Goal: Task Accomplishment & Management: Complete application form

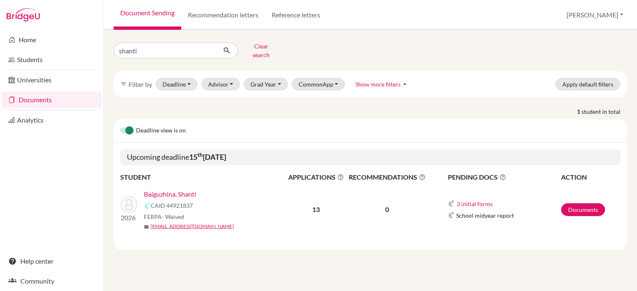
click at [210, 46] on input "shanti" at bounding box center [165, 51] width 103 height 16
click at [207, 48] on input "shanti" at bounding box center [165, 51] width 103 height 16
type input "dikhan"
click at [169, 49] on input "dikhan" at bounding box center [165, 51] width 103 height 16
click button "submit" at bounding box center [227, 51] width 22 height 16
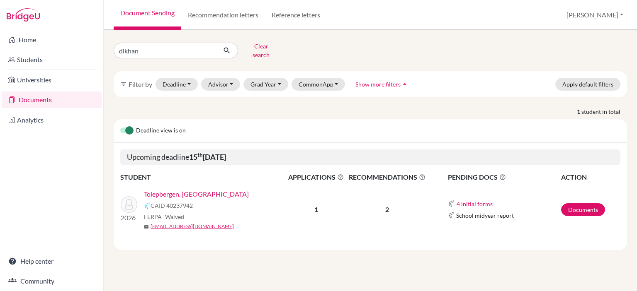
click at [189, 189] on link "Tolepbergen, [GEOGRAPHIC_DATA]" at bounding box center [196, 194] width 105 height 10
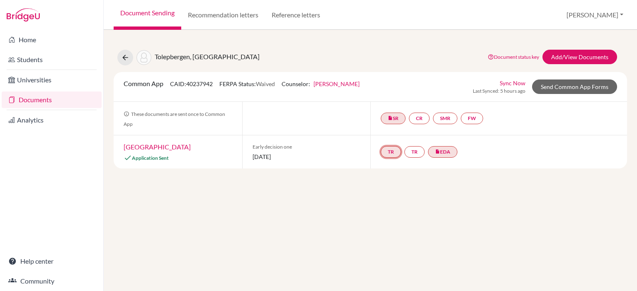
click at [387, 153] on link "TR" at bounding box center [390, 152] width 20 height 12
click at [386, 120] on h3 "Teacher recommendation" at bounding box center [390, 121] width 82 height 15
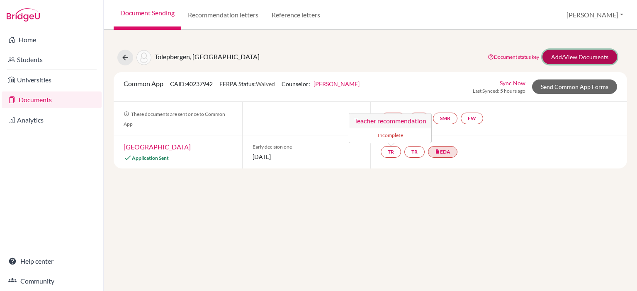
click at [589, 58] on link "Add/View Documents" at bounding box center [579, 57] width 75 height 15
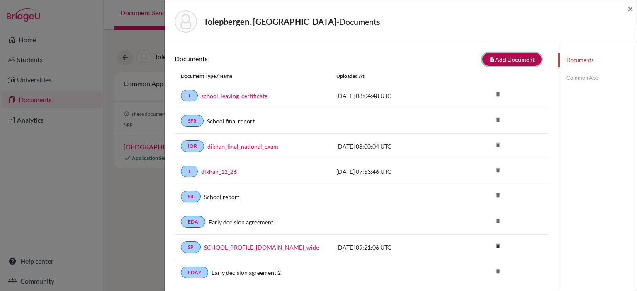
click at [509, 54] on button "note_add Add Document" at bounding box center [511, 59] width 59 height 13
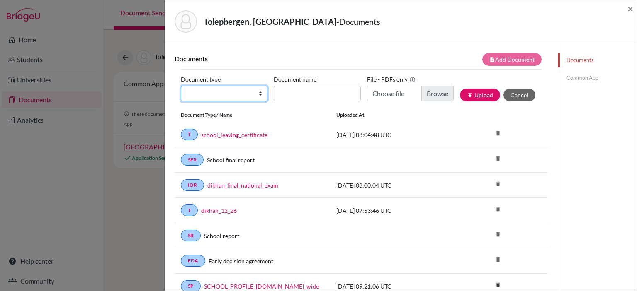
click at [250, 97] on select "Change explanation for Common App reports Counselor recommendation Internationa…" at bounding box center [224, 94] width 87 height 16
select select "5"
click at [181, 86] on select "Change explanation for Common App reports Counselor recommendation Internationa…" at bounding box center [224, 94] width 87 height 16
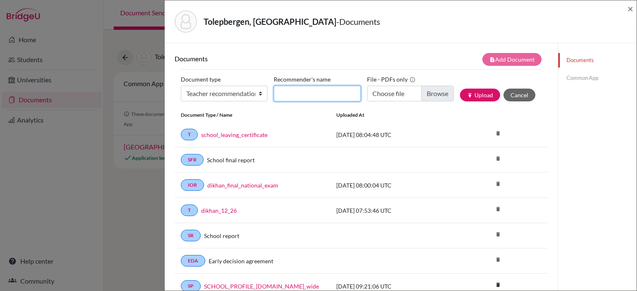
click at [315, 92] on input "Recommender's name" at bounding box center [317, 94] width 87 height 16
type input "[PERSON_NAME]"
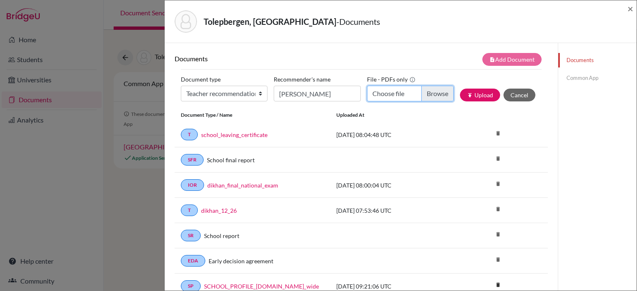
click at [400, 93] on input "Choose file" at bounding box center [410, 94] width 87 height 16
type input "C:\fakepath\Nicholas Nolan - Dikhan Tolepbergen reference.pdf"
click at [476, 97] on button "publish Upload" at bounding box center [480, 95] width 40 height 13
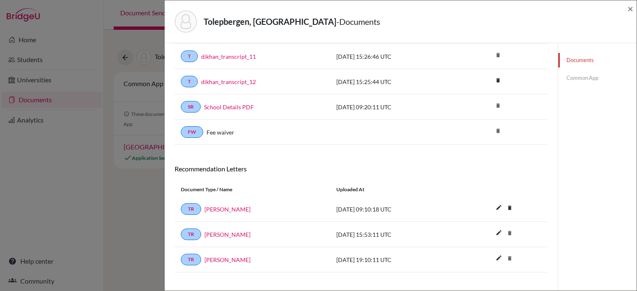
scroll to position [763, 0]
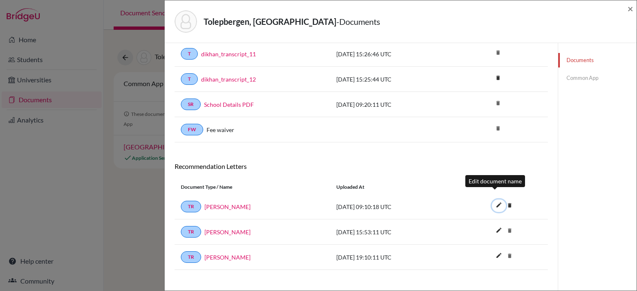
click at [492, 199] on icon "edit" at bounding box center [498, 205] width 13 height 13
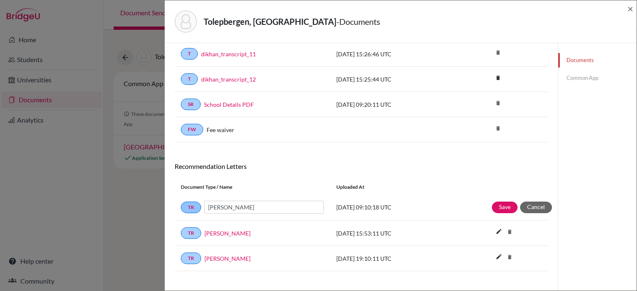
drag, startPoint x: 270, startPoint y: 199, endPoint x: 199, endPoint y: 199, distance: 70.5
click at [199, 201] on div "TR Nicholas Nolan" at bounding box center [252, 207] width 143 height 13
type input "[PERSON_NAME]"
click at [494, 202] on button "Save" at bounding box center [505, 208] width 26 height 12
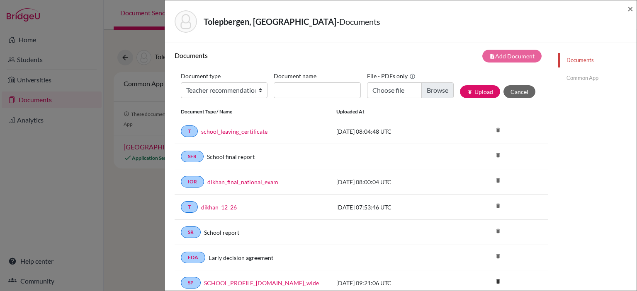
scroll to position [0, 0]
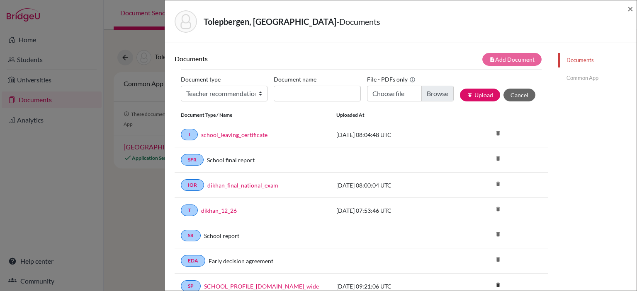
click at [513, 99] on button "Cancel" at bounding box center [519, 95] width 32 height 13
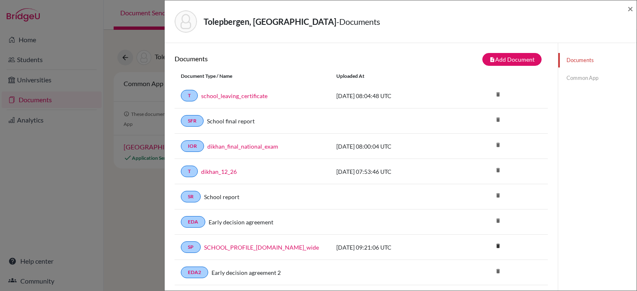
click at [632, 10] on span "×" at bounding box center [630, 8] width 6 height 12
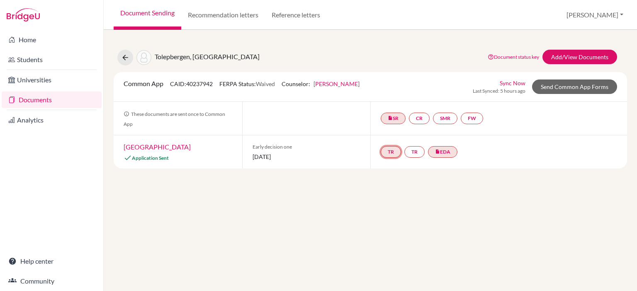
click at [387, 154] on link "TR" at bounding box center [390, 152] width 20 height 12
click at [385, 133] on small "Incomplete" at bounding box center [390, 135] width 72 height 7
click at [577, 86] on link "Send Common App Forms" at bounding box center [574, 87] width 85 height 15
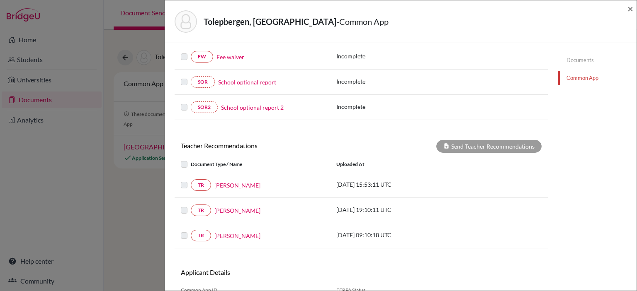
scroll to position [346, 0]
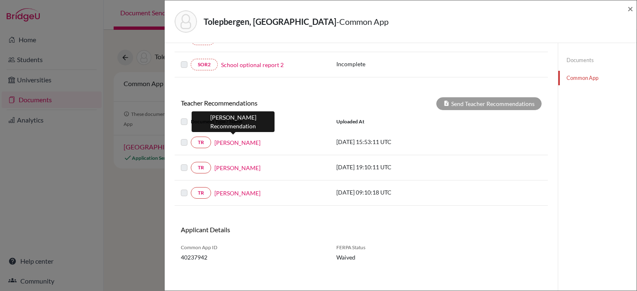
click at [232, 141] on link "[PERSON_NAME]" at bounding box center [237, 142] width 46 height 9
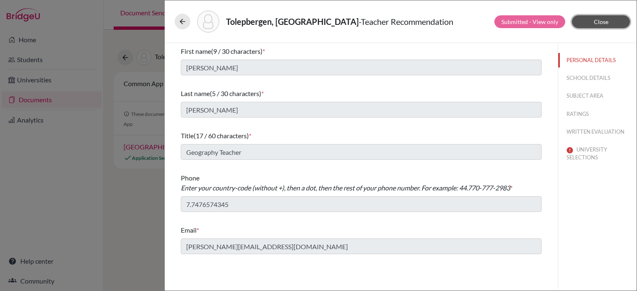
click at [608, 18] on button "Close" at bounding box center [601, 21] width 58 height 13
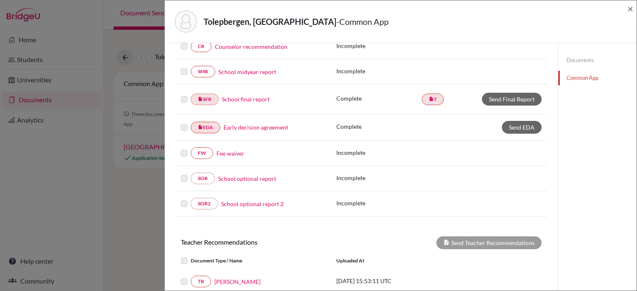
scroll to position [346, 0]
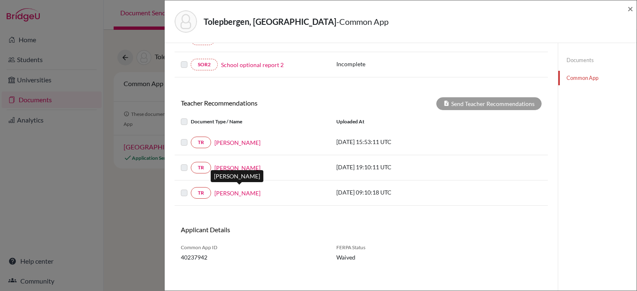
click at [235, 189] on link "[PERSON_NAME]" at bounding box center [237, 193] width 46 height 9
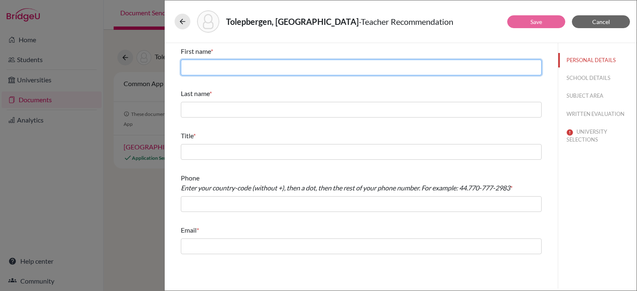
click at [227, 67] on input "text" at bounding box center [361, 68] width 361 height 16
paste input "[PERSON_NAME]"
type input "[PERSON_NAME]"
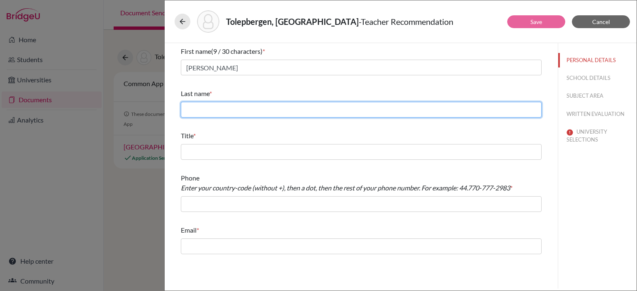
click at [237, 111] on input "text" at bounding box center [361, 110] width 361 height 16
paste input "[PERSON_NAME]"
type input "[PERSON_NAME]"
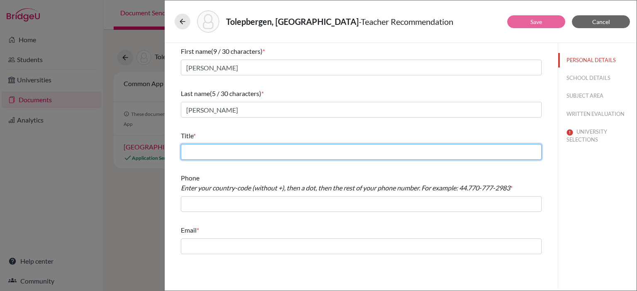
click at [233, 159] on input "text" at bounding box center [361, 152] width 361 height 16
paste input "Geography Teacher"
type input "Geography Teacher"
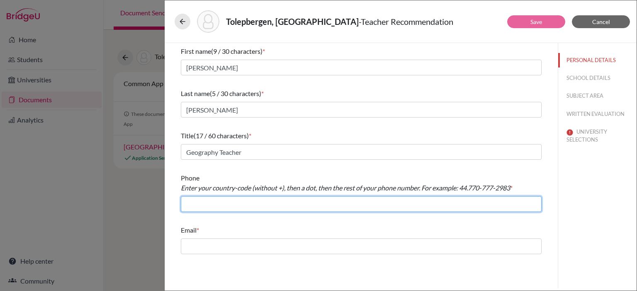
click at [200, 203] on input "text" at bounding box center [361, 204] width 361 height 16
paste input "7.7476574345"
type input "7.7476574345"
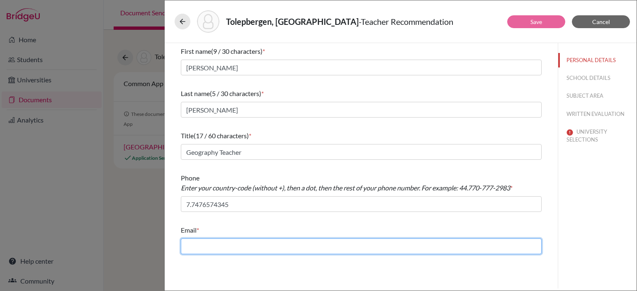
click at [215, 245] on input "text" at bounding box center [361, 247] width 361 height 16
paste input "[PERSON_NAME][EMAIL_ADDRESS][DOMAIN_NAME]"
type input "[PERSON_NAME][EMAIL_ADDRESS][DOMAIN_NAME]"
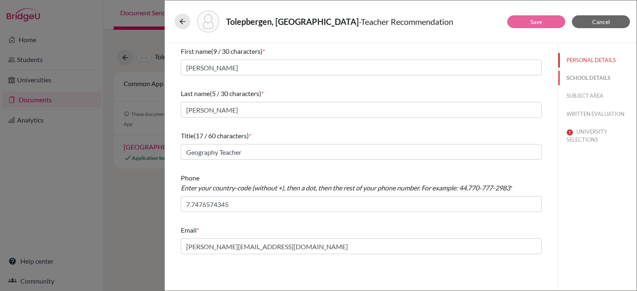
click at [582, 82] on button "SCHOOL DETAILS" at bounding box center [597, 78] width 78 height 15
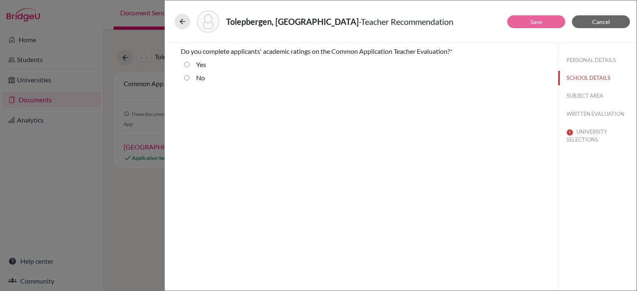
click at [184, 66] on input "Yes" at bounding box center [186, 65] width 5 height 10
radio input "true"
click at [193, 79] on div "No" at bounding box center [196, 79] width 15 height 13
click at [185, 79] on input "No" at bounding box center [186, 78] width 5 height 10
radio input "true"
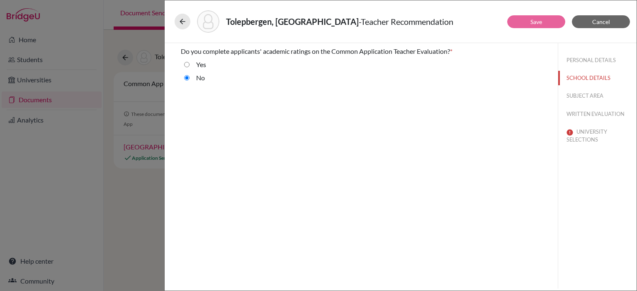
click at [187, 66] on input "Yes" at bounding box center [186, 65] width 5 height 10
radio input "true"
click at [582, 94] on button "SUBJECT AREA" at bounding box center [597, 96] width 78 height 15
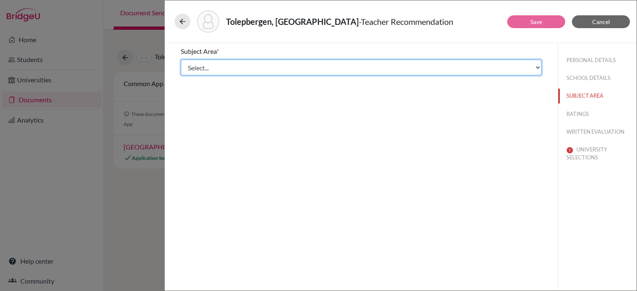
click at [202, 70] on select "Select... Math English Science World Language Social Studies Other Computer Sci…" at bounding box center [361, 68] width 361 height 16
click at [222, 70] on select "Select... Math English Science World Language Social Studies Other Computer Sci…" at bounding box center [361, 68] width 361 height 16
select select "5"
click at [181, 60] on select "Select... Math English Science World Language Social Studies Other Computer Sci…" at bounding box center [361, 68] width 361 height 16
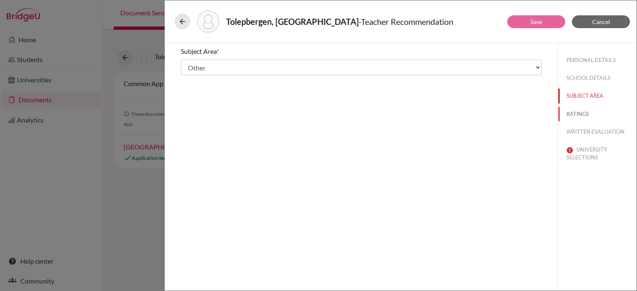
click at [583, 114] on button "RATINGS" at bounding box center [597, 114] width 78 height 15
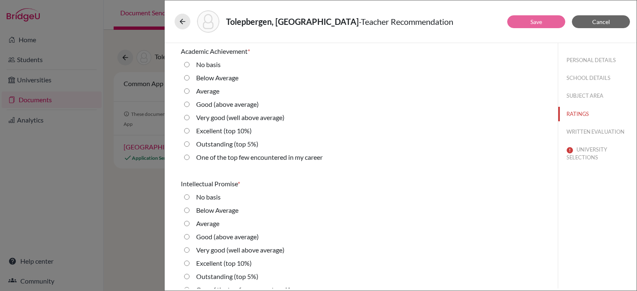
click at [213, 146] on label "Outstanding (top 5%)" at bounding box center [227, 144] width 62 height 10
click at [189, 146] on 5\%\) "Outstanding (top 5%)" at bounding box center [186, 144] width 5 height 10
radio 5\%\) "true"
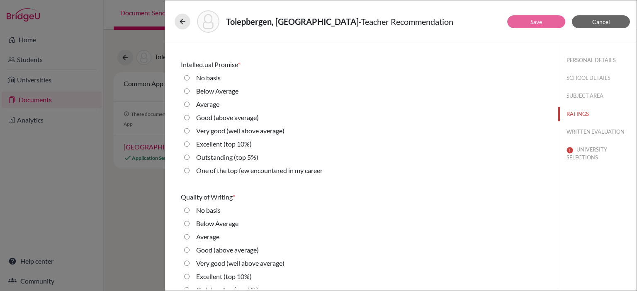
scroll to position [124, 0]
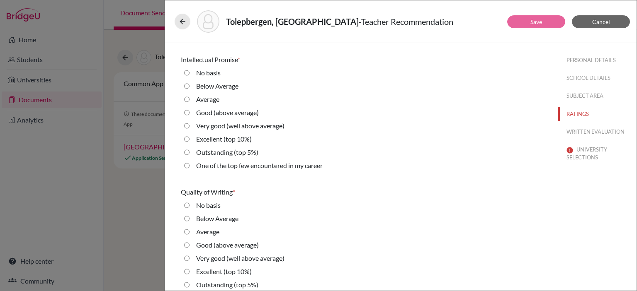
click at [218, 149] on label "Outstanding (top 5%)" at bounding box center [227, 153] width 62 height 10
click at [189, 149] on 5\%\) "Outstanding (top 5%)" at bounding box center [186, 153] width 5 height 10
radio 5\%\) "true"
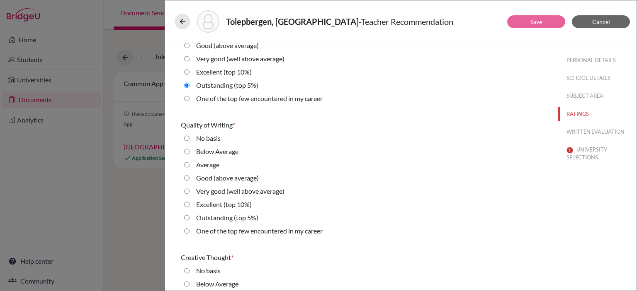
scroll to position [249, 0]
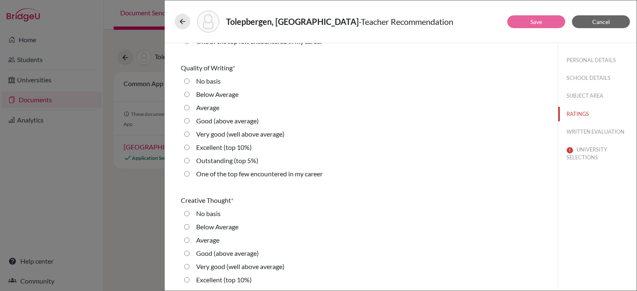
click at [196, 149] on label "Excellent (top 10%)" at bounding box center [224, 148] width 56 height 10
click at [189, 149] on 10\%\) "Excellent (top 10%)" at bounding box center [186, 148] width 5 height 10
radio 10\%\) "true"
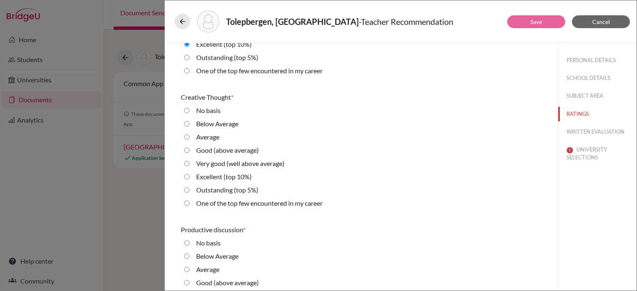
scroll to position [373, 0]
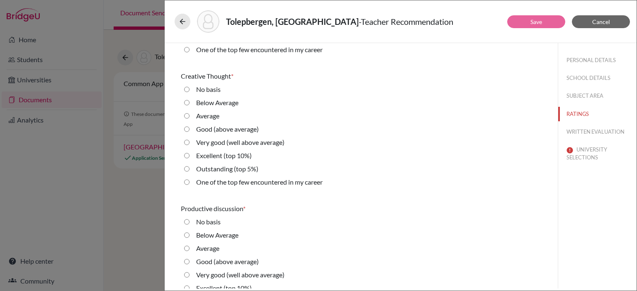
click at [200, 155] on label "Excellent (top 10%)" at bounding box center [224, 156] width 56 height 10
click at [189, 155] on 10\%\) "Excellent (top 10%)" at bounding box center [186, 156] width 5 height 10
radio 10\%\) "true"
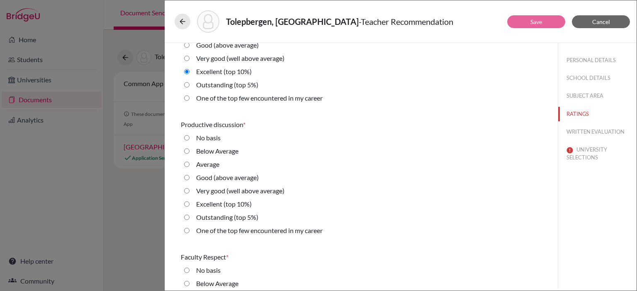
scroll to position [497, 0]
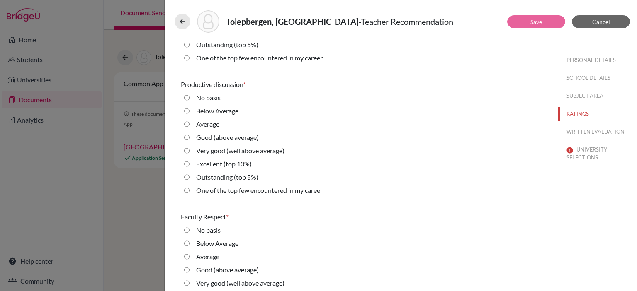
click at [203, 177] on label "Outstanding (top 5%)" at bounding box center [227, 177] width 62 height 10
click at [189, 177] on 5\%\) "Outstanding (top 5%)" at bounding box center [186, 177] width 5 height 10
radio 5\%\) "true"
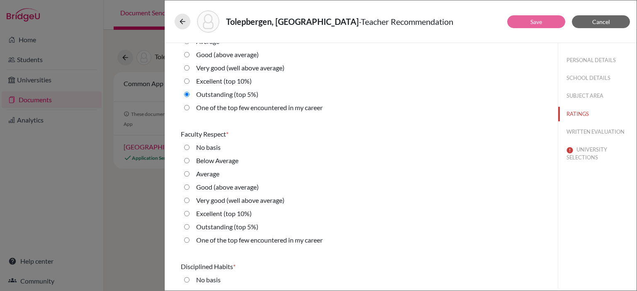
click at [231, 240] on label "One of the top few encountered in my career" at bounding box center [259, 240] width 126 height 10
click at [189, 240] on career "One of the top few encountered in my career" at bounding box center [186, 240] width 5 height 10
radio career "true"
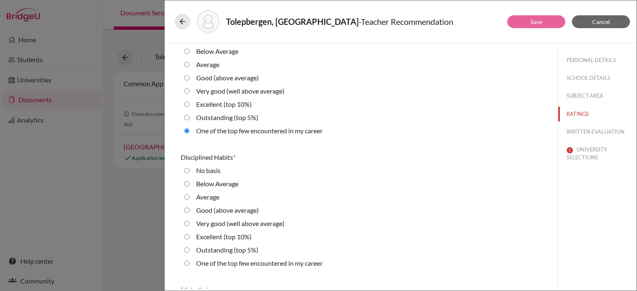
scroll to position [705, 0]
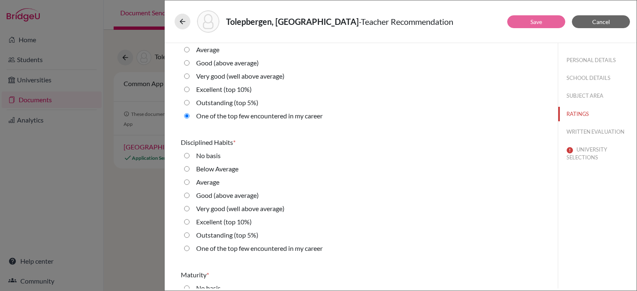
click at [254, 249] on label "One of the top few encountered in my career" at bounding box center [259, 249] width 126 height 10
click at [189, 249] on career "One of the top few encountered in my career" at bounding box center [186, 249] width 5 height 10
radio career "true"
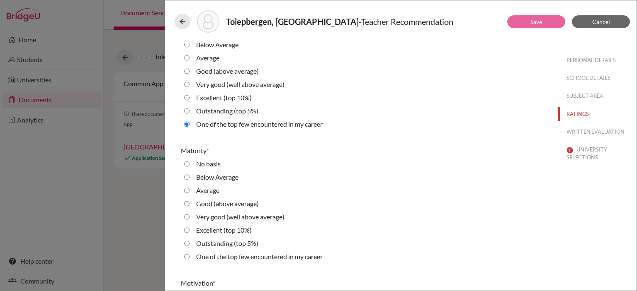
scroll to position [870, 0]
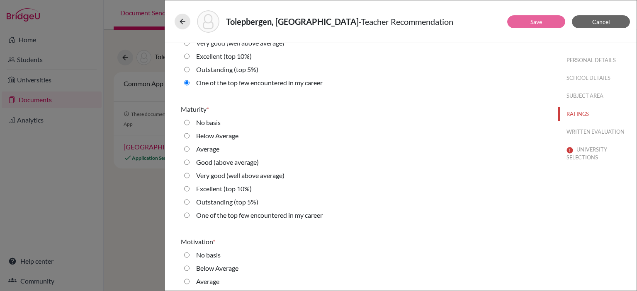
click at [207, 217] on label "One of the top few encountered in my career" at bounding box center [259, 216] width 126 height 10
click at [189, 217] on career "One of the top few encountered in my career" at bounding box center [186, 216] width 5 height 10
radio career "true"
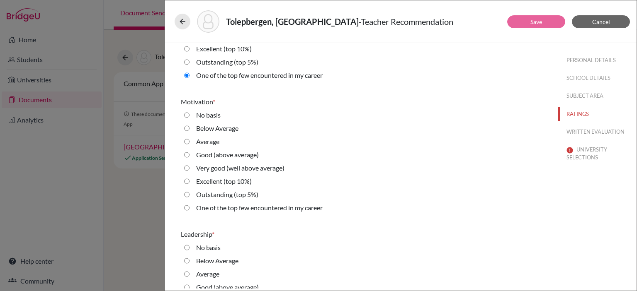
scroll to position [1036, 0]
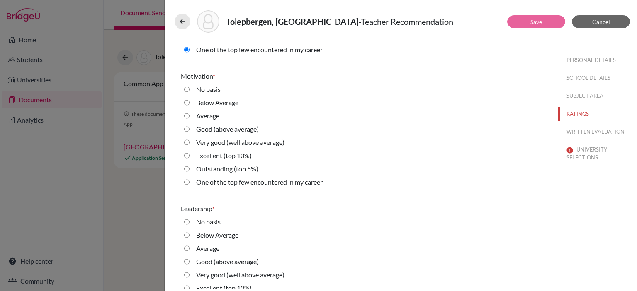
click at [230, 183] on label "One of the top few encountered in my career" at bounding box center [259, 182] width 126 height 10
click at [189, 183] on career "One of the top few encountered in my career" at bounding box center [186, 182] width 5 height 10
radio career "true"
click at [212, 165] on label "Outstanding (top 5%)" at bounding box center [227, 169] width 62 height 10
click at [189, 165] on 5\%\) "Outstanding (top 5%)" at bounding box center [186, 169] width 5 height 10
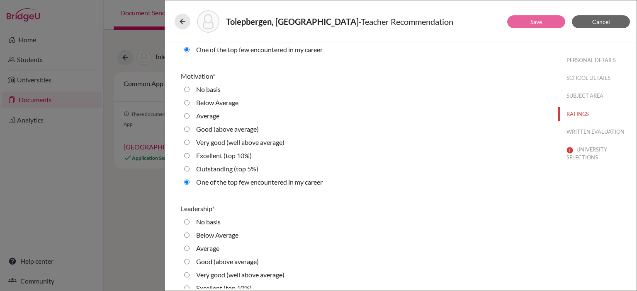
radio 5\%\) "true"
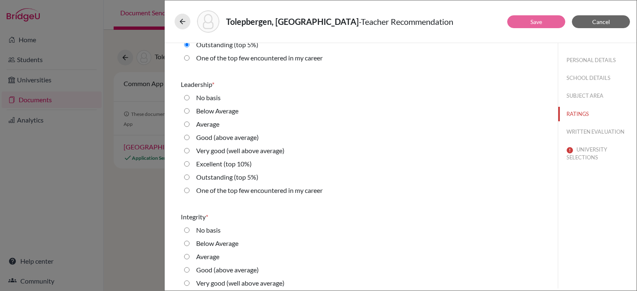
click at [207, 175] on label "Outstanding (top 5%)" at bounding box center [227, 177] width 62 height 10
click at [189, 175] on 5\%\) "Outstanding (top 5%)" at bounding box center [186, 177] width 5 height 10
radio 5\%\) "true"
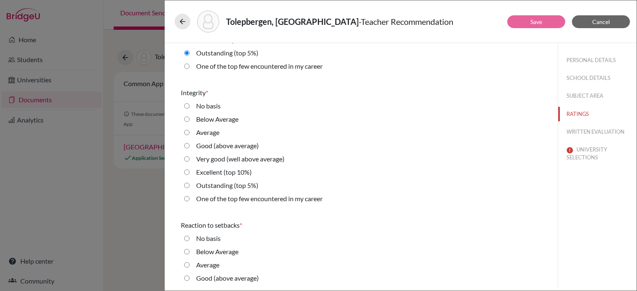
click at [218, 184] on label "Outstanding (top 5%)" at bounding box center [227, 186] width 62 height 10
click at [189, 184] on 5\%\) "Outstanding (top 5%)" at bounding box center [186, 186] width 5 height 10
radio 5\%\) "true"
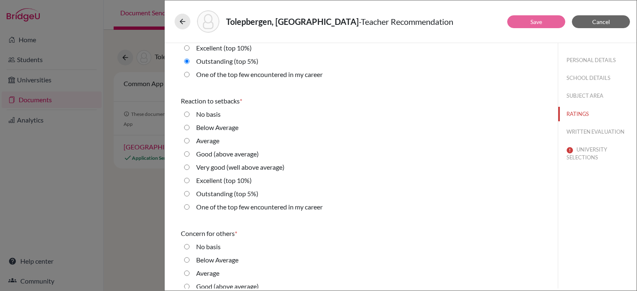
click at [224, 192] on label "Outstanding (top 5%)" at bounding box center [227, 194] width 62 height 10
click at [189, 192] on 5\%\) "Outstanding (top 5%)" at bounding box center [186, 194] width 5 height 10
radio 5\%\) "true"
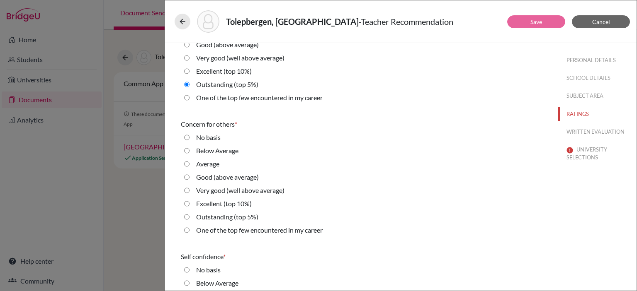
scroll to position [1533, 0]
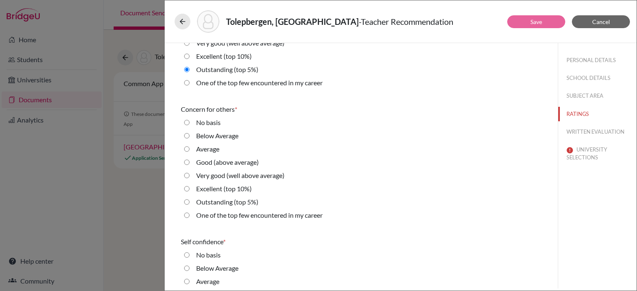
click at [255, 214] on label "One of the top few encountered in my career" at bounding box center [259, 216] width 126 height 10
click at [189, 214] on career "One of the top few encountered in my career" at bounding box center [186, 216] width 5 height 10
radio career "true"
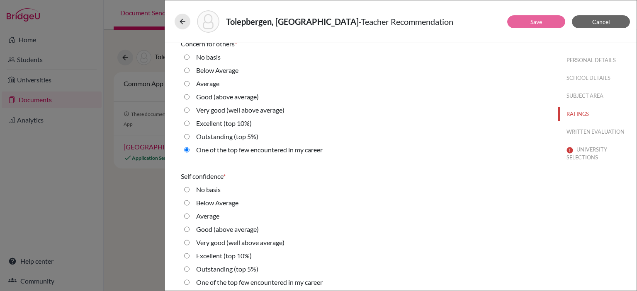
scroll to position [1658, 0]
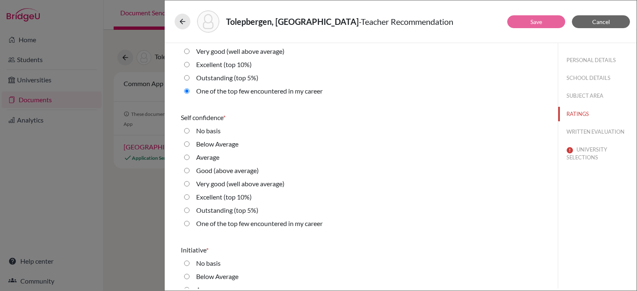
click at [236, 210] on label "Outstanding (top 5%)" at bounding box center [227, 211] width 62 height 10
click at [189, 210] on 5\%\) "Outstanding (top 5%)" at bounding box center [186, 211] width 5 height 10
radio 5\%\) "true"
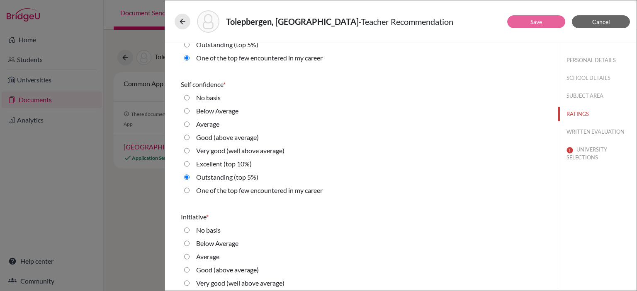
scroll to position [1824, 0]
click at [263, 190] on label "One of the top few encountered in my career" at bounding box center [259, 191] width 126 height 10
click at [189, 190] on career "One of the top few encountered in my career" at bounding box center [186, 191] width 5 height 10
radio career "true"
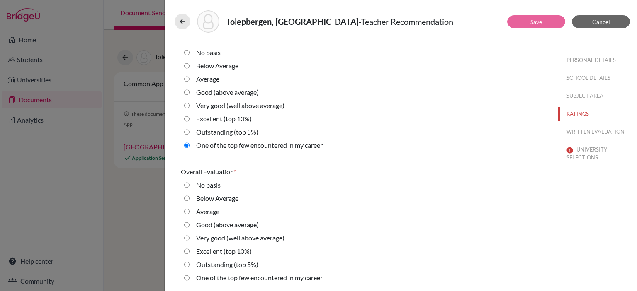
scroll to position [1869, 0]
click at [217, 265] on label "Outstanding (top 5%)" at bounding box center [227, 264] width 62 height 10
click at [189, 265] on 5\%\) "Outstanding (top 5%)" at bounding box center [186, 264] width 5 height 10
radio 5\%\) "true"
click at [579, 129] on button "WRITTEN EVALUATION" at bounding box center [597, 132] width 78 height 15
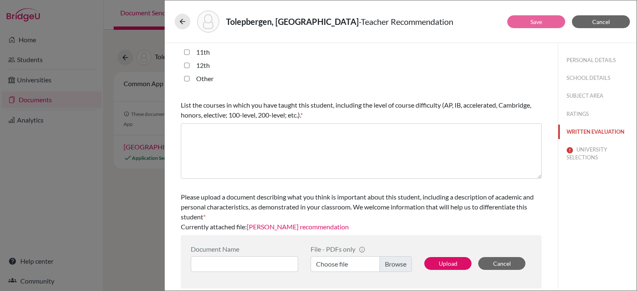
scroll to position [0, 0]
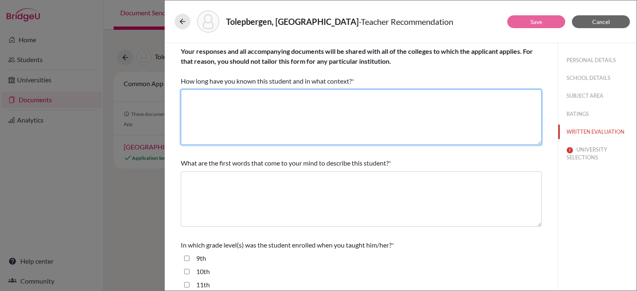
click at [274, 129] on textarea at bounding box center [361, 118] width 361 height 56
paste textarea "I've known Dikhan since last academic year [DATE]-[DATE] as a Geography Teacher…"
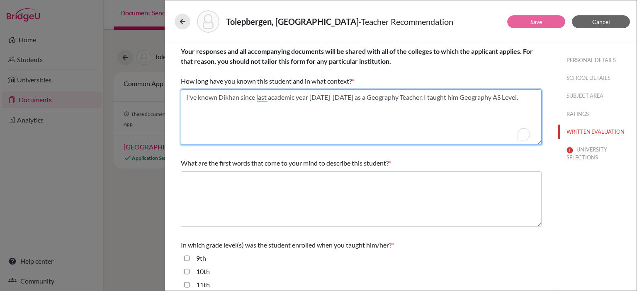
type textarea "I've known Dikhan since last academic year [DATE]-[DATE] as a Geography Teacher…"
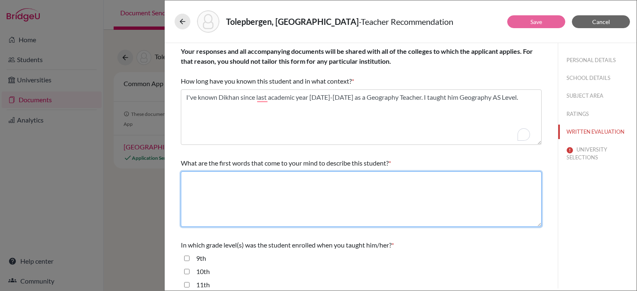
click at [227, 206] on textarea at bounding box center [361, 200] width 361 height 56
paste textarea "Intellectually Curious, Diligent, Perseverant, Analytical, Reliable, Self-Motiv…"
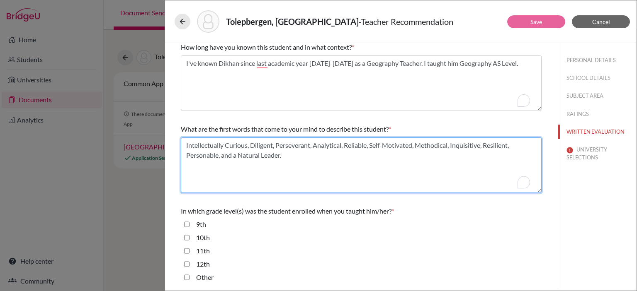
scroll to position [83, 0]
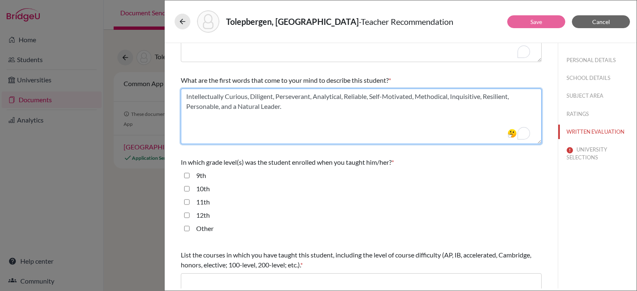
type textarea "Intellectually Curious, Diligent, Perseverant, Analytical, Reliable, Self-Motiv…"
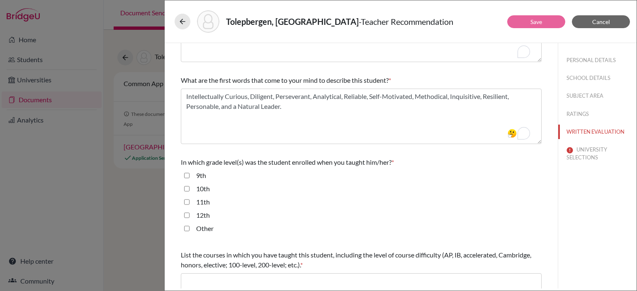
click at [184, 202] on input "11th" at bounding box center [186, 202] width 5 height 10
checkbox input "true"
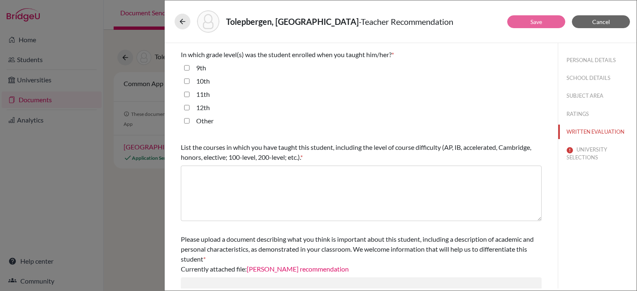
scroll to position [232, 0]
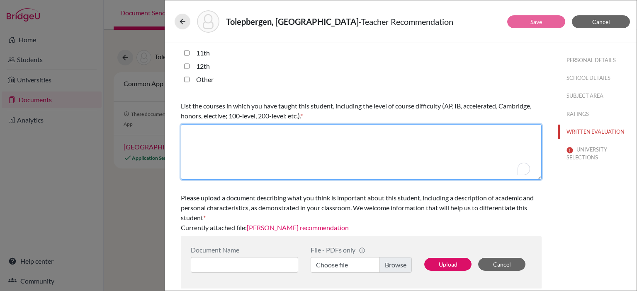
click at [248, 150] on textarea "To enrich screen reader interactions, please activate Accessibility in Grammarl…" at bounding box center [361, 152] width 361 height 56
paste textarea "I taught Dikhan AS Level Geography, which is part of the Cambridge Advanced cur…"
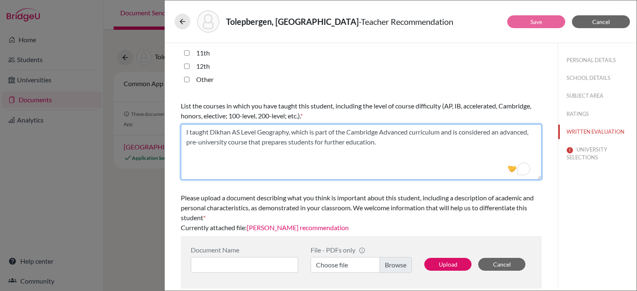
type textarea "I taught Dikhan AS Level Geography, which is part of the Cambridge Advanced cur…"
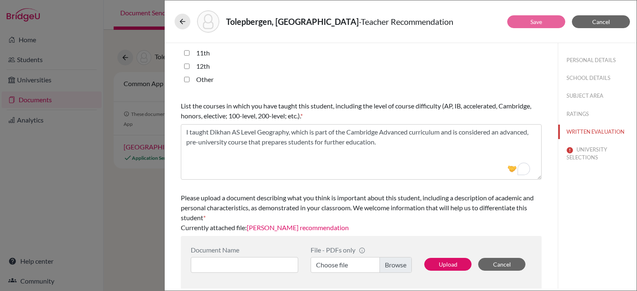
click at [300, 229] on link "[PERSON_NAME] recommendation" at bounding box center [298, 228] width 102 height 8
click at [288, 228] on link "[PERSON_NAME] recommendation" at bounding box center [298, 228] width 102 height 8
click at [579, 153] on button "UNIVERSITY SELECTIONS" at bounding box center [597, 154] width 78 height 22
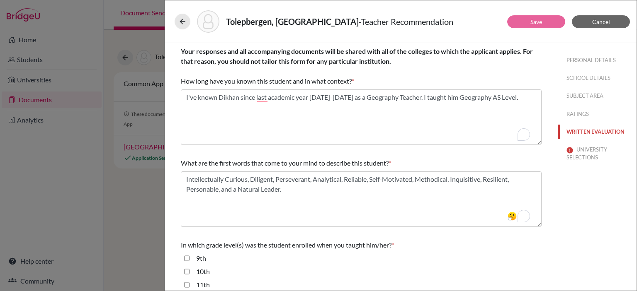
click at [569, 131] on button "WRITTEN EVALUATION" at bounding box center [597, 132] width 78 height 15
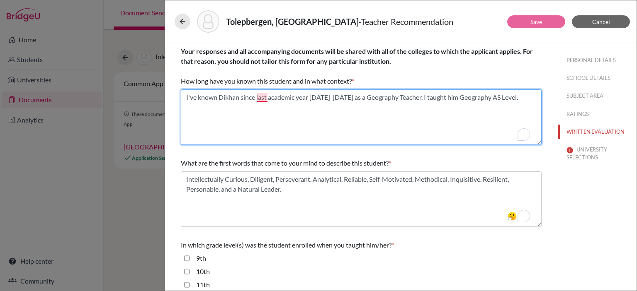
click at [257, 99] on textarea "To enrich screen reader interactions, please activate Accessibility in Grammarl…" at bounding box center [361, 118] width 361 height 56
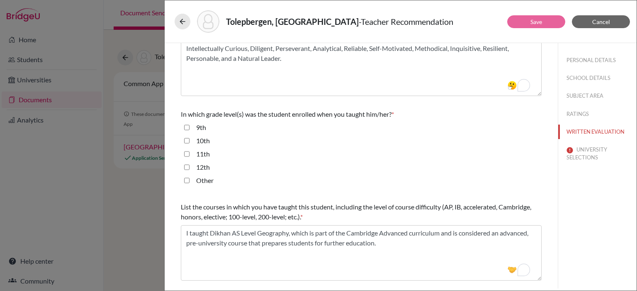
scroll to position [232, 0]
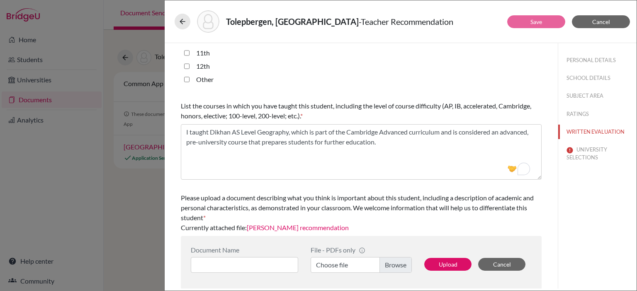
type textarea "I've known Dikhan since the last academic year [DATE]-[DATE] as a Geography Tea…"
click at [582, 155] on button "UNIVERSITY SELECTIONS" at bounding box center [597, 154] width 78 height 22
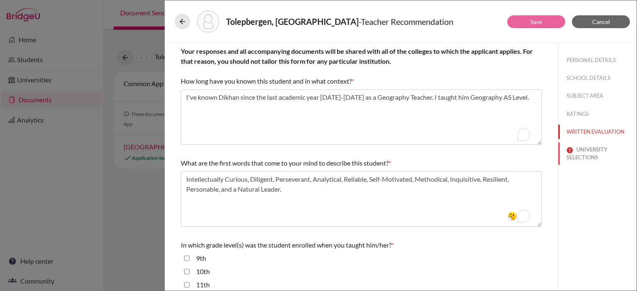
click at [582, 155] on button "UNIVERSITY SELECTIONS" at bounding box center [597, 154] width 78 height 22
click at [567, 132] on button "WRITTEN EVALUATION" at bounding box center [597, 132] width 78 height 15
click at [588, 158] on button "UNIVERSITY SELECTIONS" at bounding box center [597, 154] width 78 height 22
click at [580, 128] on button "WRITTEN EVALUATION" at bounding box center [597, 132] width 78 height 15
click at [576, 145] on button "UNIVERSITY SELECTIONS" at bounding box center [597, 154] width 78 height 22
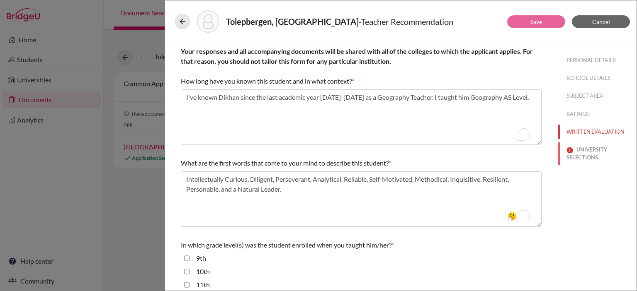
click at [579, 147] on button "UNIVERSITY SELECTIONS" at bounding box center [597, 154] width 78 height 22
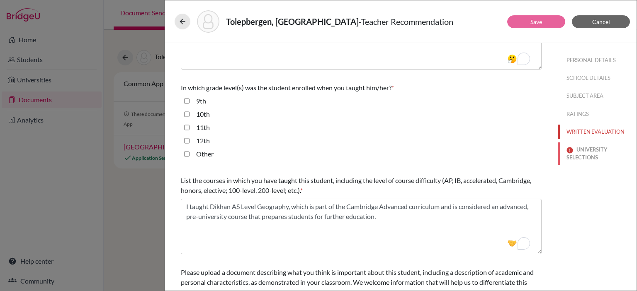
scroll to position [232, 0]
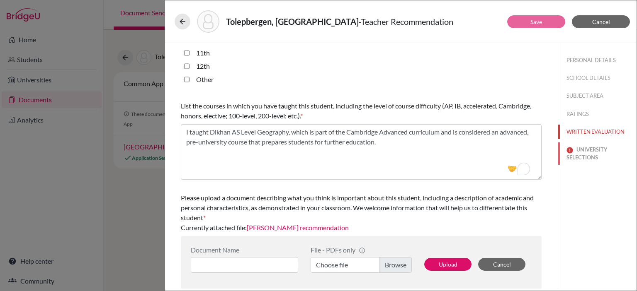
click at [584, 149] on button "UNIVERSITY SELECTIONS" at bounding box center [597, 154] width 78 height 22
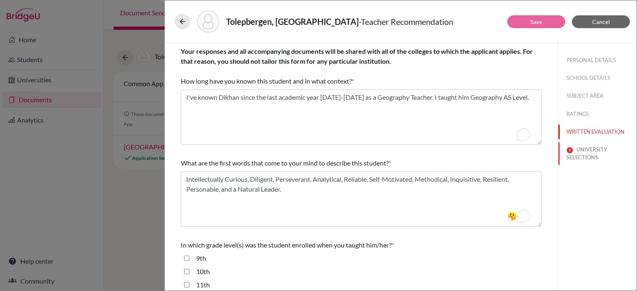
click at [584, 149] on button "UNIVERSITY SELECTIONS" at bounding box center [597, 154] width 78 height 22
click at [526, 8] on div "Tolepbergen, Dikhan - Teacher Recommendation" at bounding box center [400, 22] width 465 height 36
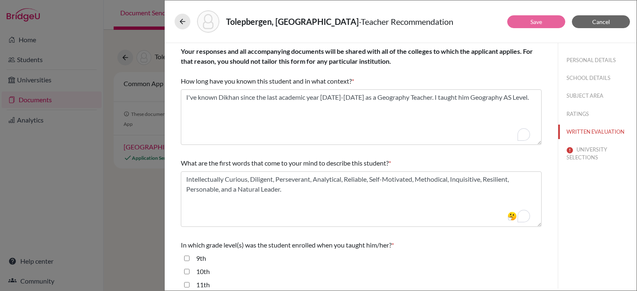
click at [528, 14] on div "Tolepbergen, Dikhan - Teacher Recommendation" at bounding box center [400, 21] width 452 height 22
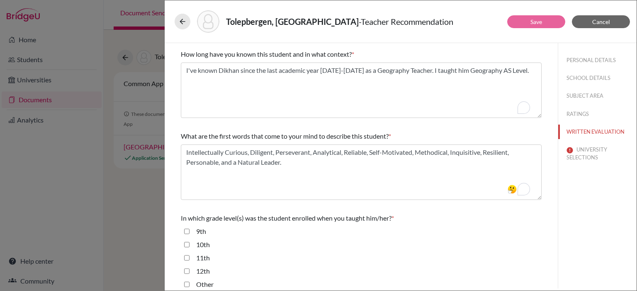
scroll to position [41, 0]
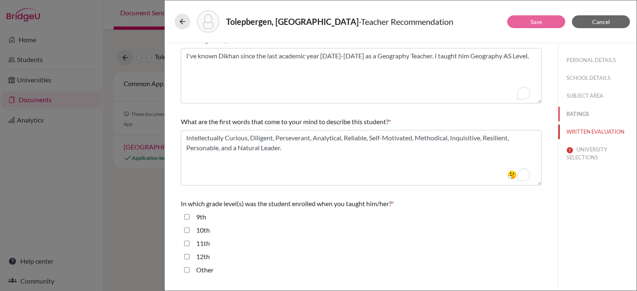
click at [577, 113] on button "RATINGS" at bounding box center [597, 114] width 78 height 15
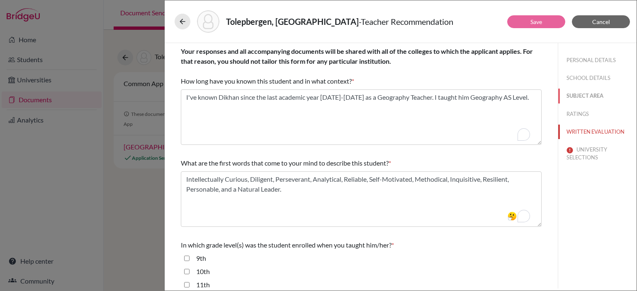
click at [580, 97] on button "SUBJECT AREA" at bounding box center [597, 96] width 78 height 15
click at [578, 84] on button "SCHOOL DETAILS" at bounding box center [597, 78] width 78 height 15
click at [574, 57] on button "PERSONAL DETAILS" at bounding box center [597, 60] width 78 height 15
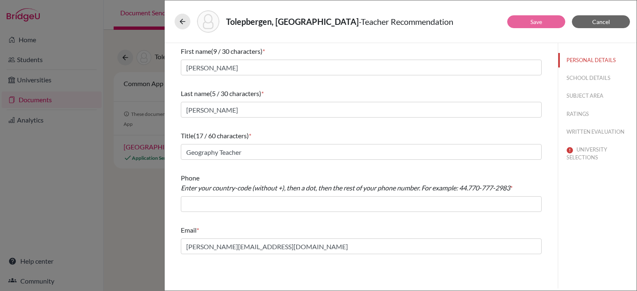
type input "7.7476574345"
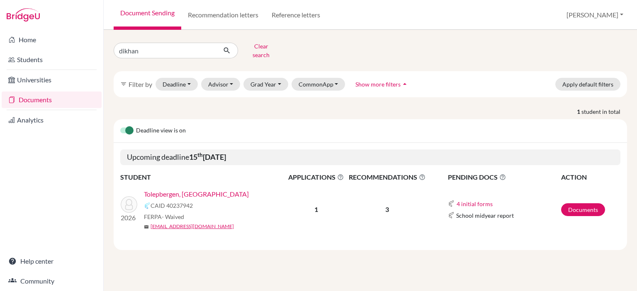
click at [194, 189] on link "Tolepbergen, [GEOGRAPHIC_DATA]" at bounding box center [196, 194] width 105 height 10
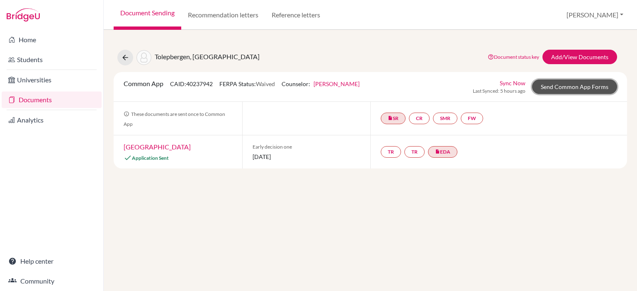
click at [582, 87] on link "Send Common App Forms" at bounding box center [574, 87] width 85 height 15
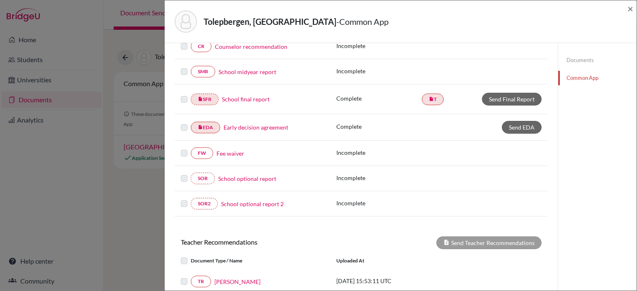
scroll to position [346, 0]
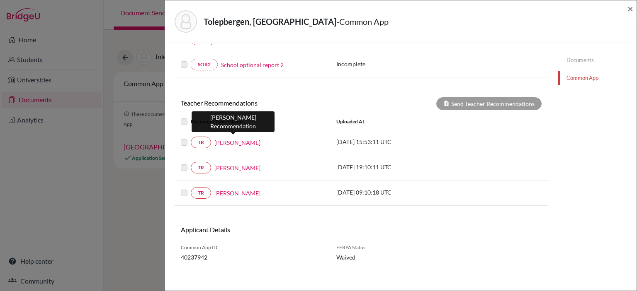
click at [227, 138] on link "Nicholas Nolan" at bounding box center [237, 142] width 46 height 9
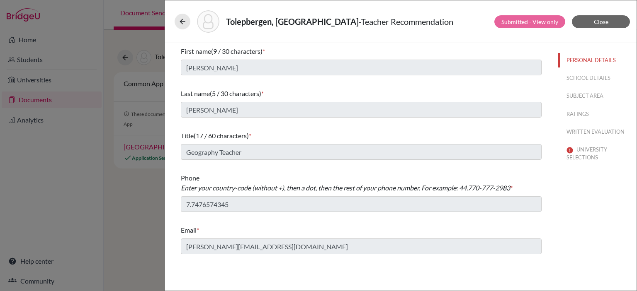
click at [179, 65] on div "First name (9 / 30 characters) * Nicholas Last name (5 / 30 characters) * Nolan…" at bounding box center [361, 150] width 380 height 215
click at [157, 110] on div "Tolepbergen, Dikhan - Teacher Recommendation Submitted - View only Close First …" at bounding box center [318, 145] width 637 height 291
click at [118, 154] on div "Tolepbergen, Dikhan - Teacher Recommendation Submitted - View only Close First …" at bounding box center [318, 145] width 637 height 291
click at [141, 200] on div "Tolepbergen, Dikhan - Teacher Recommendation Submitted - View only Close First …" at bounding box center [318, 145] width 637 height 291
click at [93, 246] on div "Tolepbergen, Dikhan - Teacher Recommendation Submitted - View only Close First …" at bounding box center [318, 145] width 637 height 291
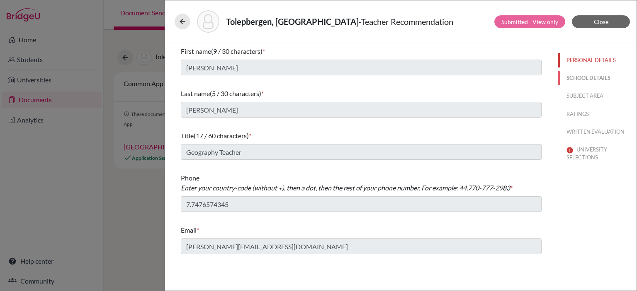
click at [583, 78] on button "SCHOOL DETAILS" at bounding box center [597, 78] width 78 height 15
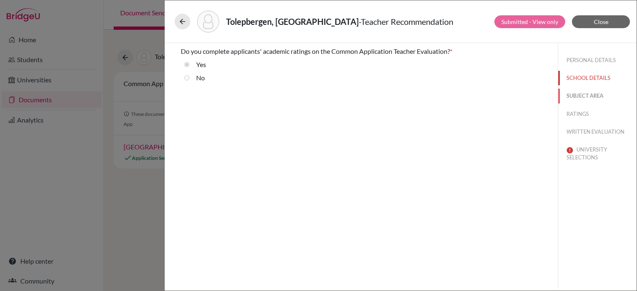
click at [574, 95] on button "SUBJECT AREA" at bounding box center [597, 96] width 78 height 15
select select "5"
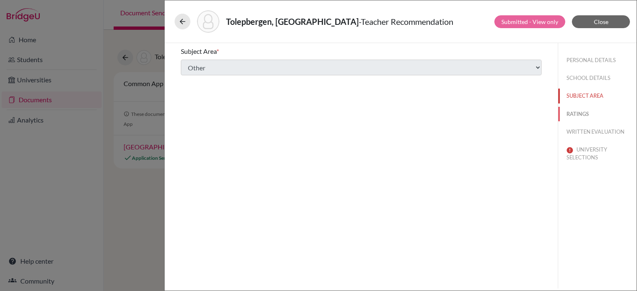
click at [575, 114] on button "RATINGS" at bounding box center [597, 114] width 78 height 15
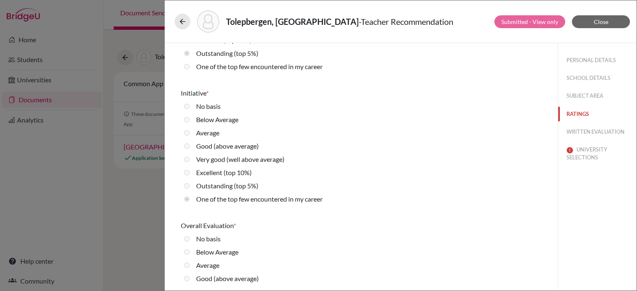
scroll to position [1869, 0]
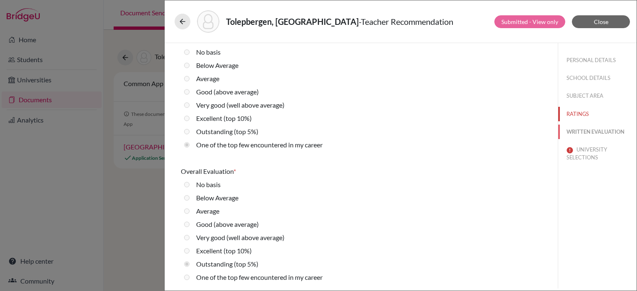
click at [580, 128] on button "WRITTEN EVALUATION" at bounding box center [597, 132] width 78 height 15
radio input "true"
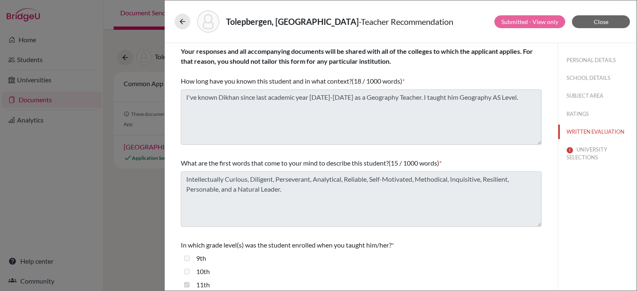
click at [124, 101] on div "Tolepbergen, Dikhan - Teacher Recommendation Submitted - View only Close Your r…" at bounding box center [318, 145] width 637 height 291
click at [130, 169] on div "Tolepbergen, Dikhan - Teacher Recommendation Submitted - View only Close Your r…" at bounding box center [318, 145] width 637 height 291
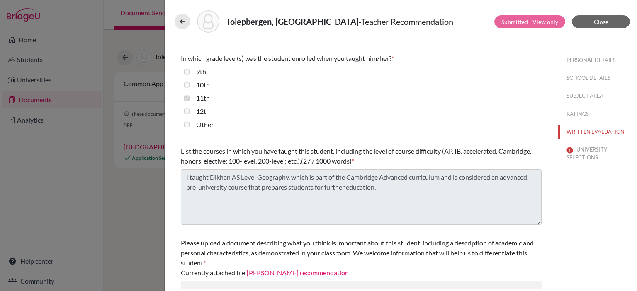
scroll to position [207, 0]
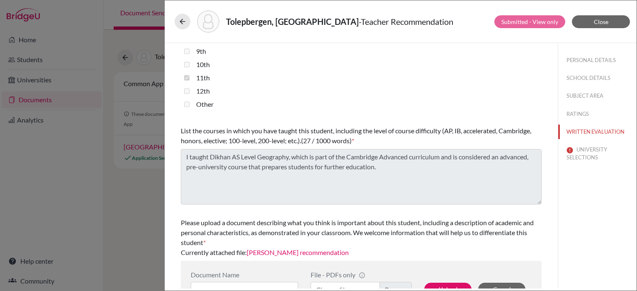
click at [98, 157] on div "Tolepbergen, Dikhan - Teacher Recommendation Submitted - View only Close Your r…" at bounding box center [318, 145] width 637 height 291
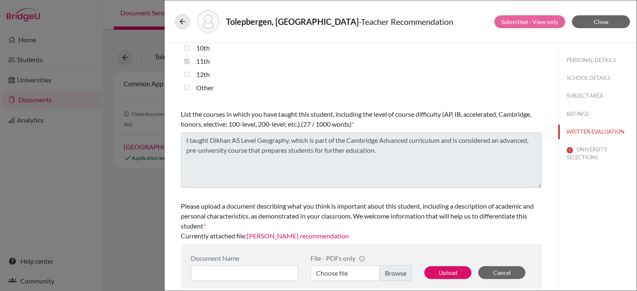
scroll to position [232, 0]
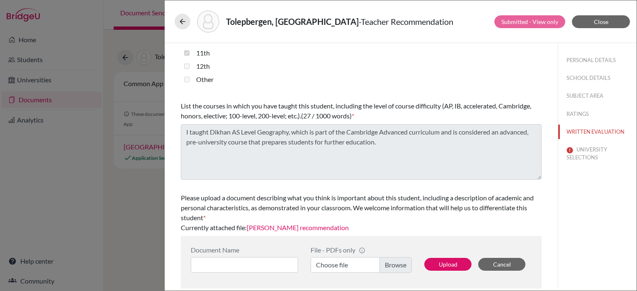
click at [322, 225] on link "[PERSON_NAME] recommendation" at bounding box center [298, 228] width 102 height 8
click at [580, 152] on button "UNIVERSITY SELECTIONS" at bounding box center [597, 154] width 78 height 22
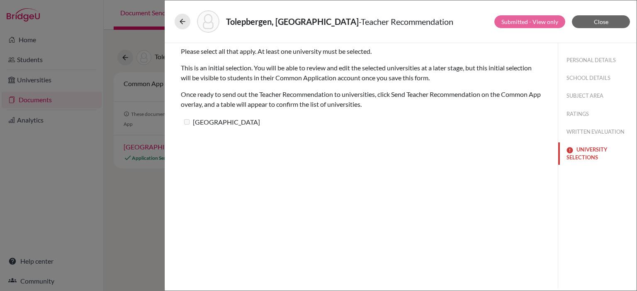
scroll to position [0, 0]
click at [190, 120] on label "[GEOGRAPHIC_DATA]" at bounding box center [220, 122] width 79 height 12
click at [594, 61] on button "PERSONAL DETAILS" at bounding box center [597, 60] width 78 height 15
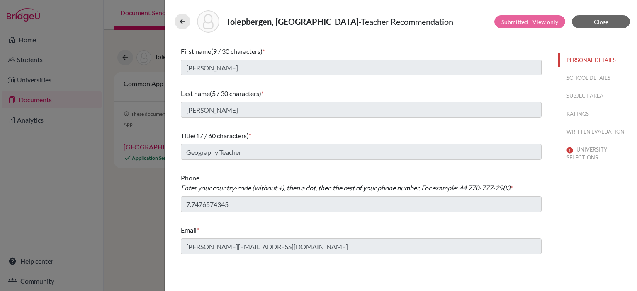
click at [166, 69] on div "First name (9 / 30 characters) * Nicholas Last name (5 / 30 characters) * Nolan…" at bounding box center [361, 166] width 393 height 246
click at [144, 107] on div "Tolepbergen, Dikhan - Teacher Recommendation Submitted - View only Close First …" at bounding box center [318, 145] width 637 height 291
click at [77, 155] on div "Tolepbergen, Dikhan - Teacher Recommendation Submitted - View only Close First …" at bounding box center [318, 145] width 637 height 291
click at [145, 206] on div "Tolepbergen, Dikhan - Teacher Recommendation Submitted - View only Close First …" at bounding box center [318, 145] width 637 height 291
click at [174, 242] on div "First name (9 / 30 characters) * Nicholas Last name (5 / 30 characters) * Nolan…" at bounding box center [361, 150] width 380 height 215
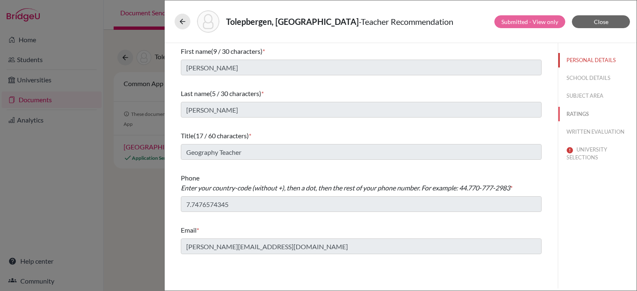
click at [584, 109] on button "RATINGS" at bounding box center [597, 114] width 78 height 15
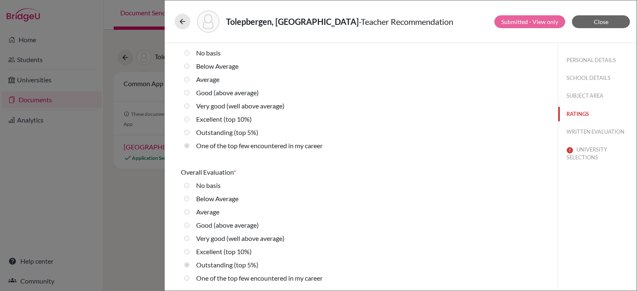
scroll to position [1869, 0]
click at [585, 132] on button "WRITTEN EVALUATION" at bounding box center [597, 132] width 78 height 15
radio input "true"
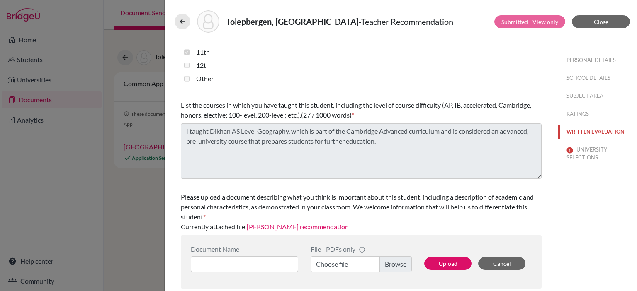
scroll to position [0, 0]
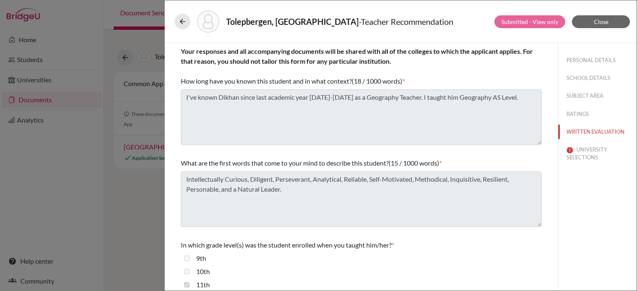
click at [110, 92] on div "Tolepbergen, Dikhan - Teacher Recommendation Submitted - View only Close Your r…" at bounding box center [318, 145] width 637 height 291
click at [90, 168] on div "Tolepbergen, Dikhan - Teacher Recommendation Submitted - View only Close Your r…" at bounding box center [318, 145] width 637 height 291
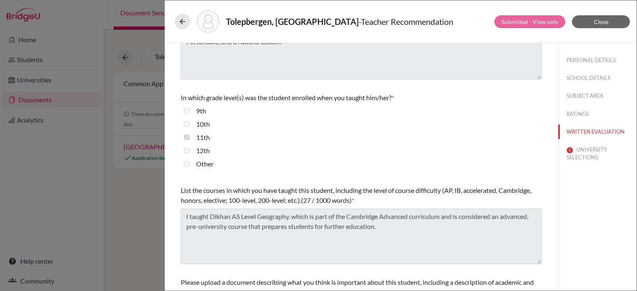
scroll to position [166, 0]
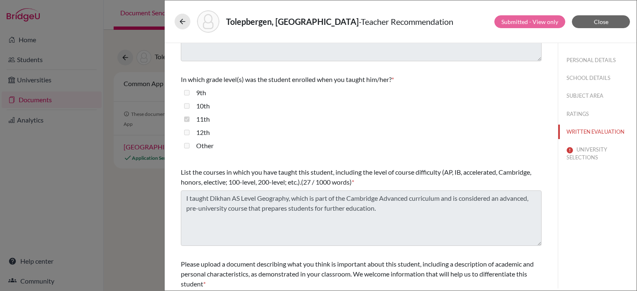
click at [159, 179] on div "Tolepbergen, Dikhan - Teacher Recommendation Submitted - View only Close Your r…" at bounding box center [318, 145] width 637 height 291
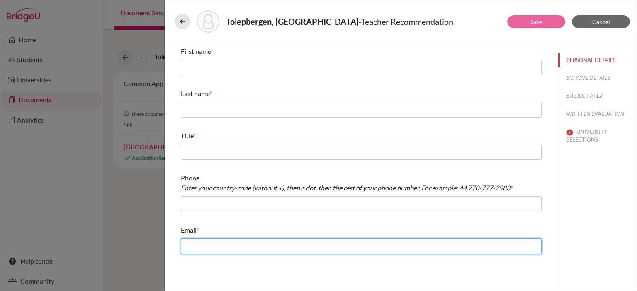
click at [251, 247] on input "text" at bounding box center [361, 247] width 361 height 16
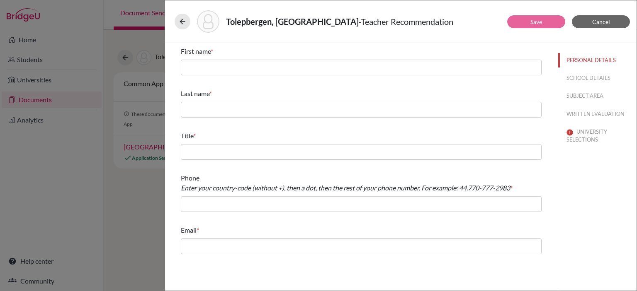
click at [618, 195] on div "PERSONAL DETAILS SCHOOL DETAILS SUBJECT AREA WRITTEN EVALUATION UNIVERSITY SELE…" at bounding box center [596, 166] width 79 height 246
click at [595, 134] on button "UNIVERSITY SELECTIONS" at bounding box center [597, 136] width 78 height 22
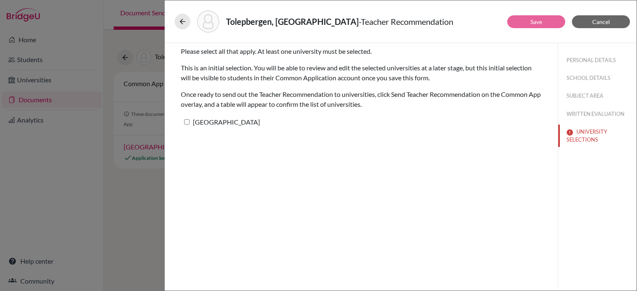
click at [182, 122] on label "[GEOGRAPHIC_DATA]" at bounding box center [220, 122] width 79 height 12
click at [184, 122] on input "[GEOGRAPHIC_DATA]" at bounding box center [186, 121] width 5 height 5
checkbox input "true"
click at [592, 62] on button "PERSONAL DETAILS" at bounding box center [597, 60] width 78 height 15
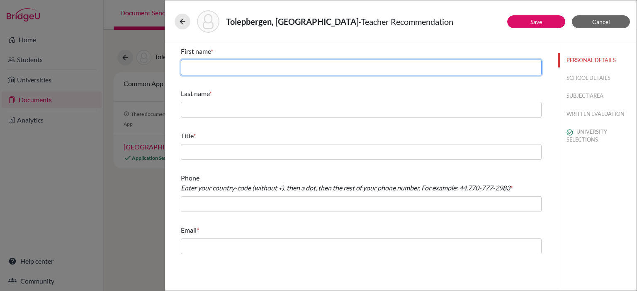
click at [310, 66] on input "text" at bounding box center [361, 68] width 361 height 16
paste input "[PERSON_NAME]"
type input "[PERSON_NAME]"
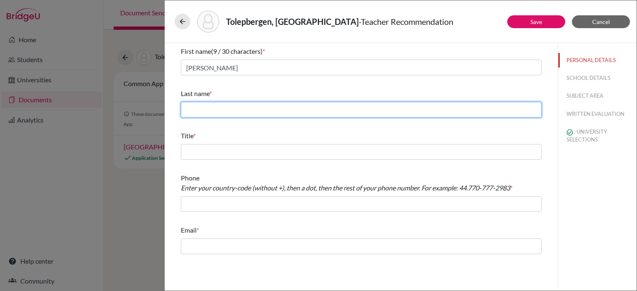
click at [190, 109] on input "text" at bounding box center [361, 110] width 361 height 16
paste input "[PERSON_NAME]"
type input "[PERSON_NAME]"
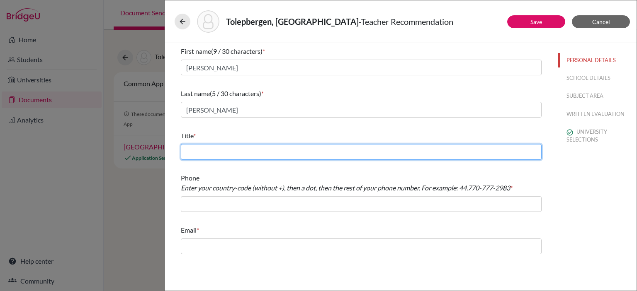
click at [216, 150] on input "text" at bounding box center [361, 152] width 361 height 16
click at [222, 147] on input "text" at bounding box center [361, 152] width 361 height 16
paste input "Geography Teacher"
type input "Geography Teacher"
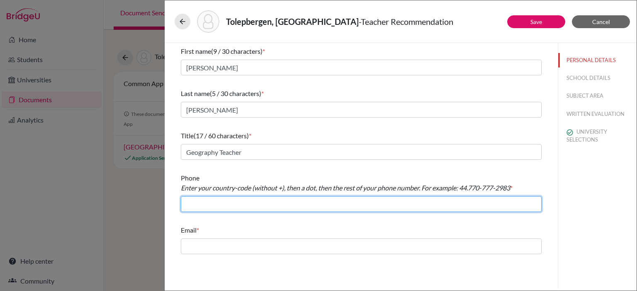
click at [242, 208] on input "text" at bounding box center [361, 204] width 361 height 16
paste input "7.7476574345"
type input "7.7476574345"
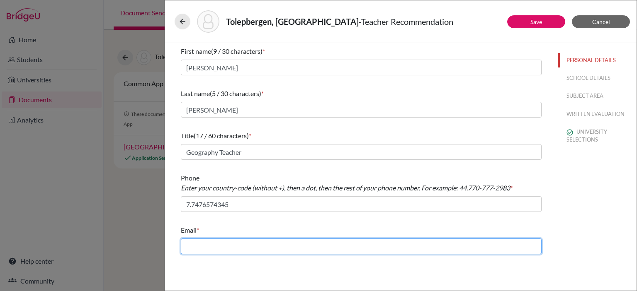
click at [216, 249] on input "text" at bounding box center [361, 247] width 361 height 16
paste input "[PERSON_NAME][EMAIL_ADDRESS][DOMAIN_NAME]"
type input "[PERSON_NAME][EMAIL_ADDRESS][DOMAIN_NAME]"
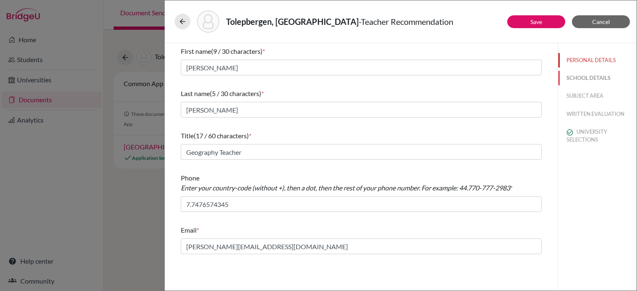
click at [577, 80] on button "SCHOOL DETAILS" at bounding box center [597, 78] width 78 height 15
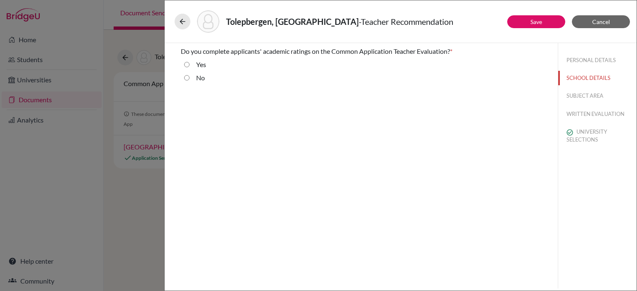
click at [184, 65] on input "Yes" at bounding box center [186, 65] width 5 height 10
radio input "true"
click at [572, 97] on button "SUBJECT AREA" at bounding box center [597, 96] width 78 height 15
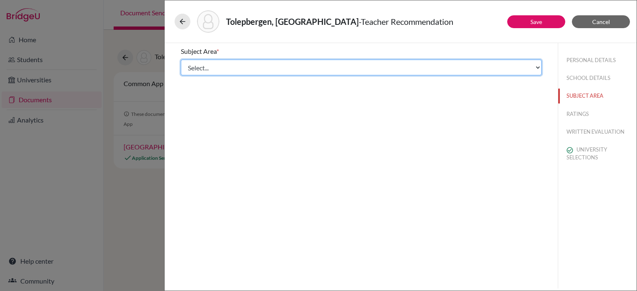
click at [231, 64] on select "Select... Math English Science World Language Social Studies Other Computer Sci…" at bounding box center [361, 68] width 361 height 16
select select "5"
click at [181, 60] on select "Select... Math English Science World Language Social Studies Other Computer Sci…" at bounding box center [361, 68] width 361 height 16
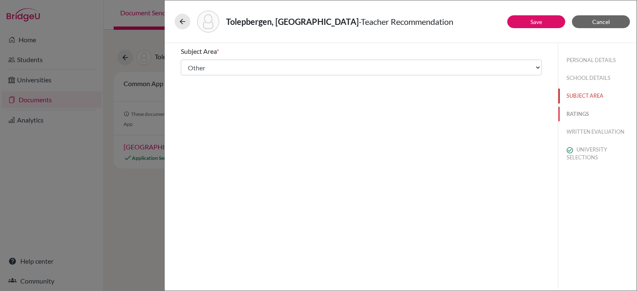
click at [584, 113] on button "RATINGS" at bounding box center [597, 114] width 78 height 15
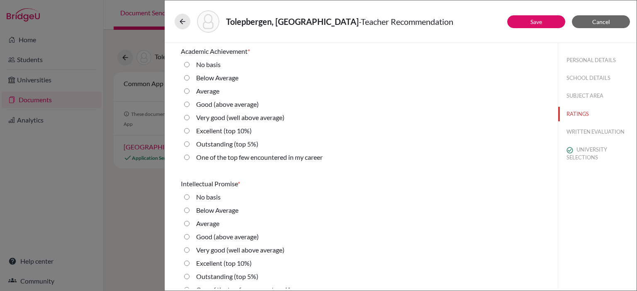
click at [202, 148] on label "Outstanding (top 5%)" at bounding box center [227, 144] width 62 height 10
click at [189, 148] on 5\%\) "Outstanding (top 5%)" at bounding box center [186, 144] width 5 height 10
radio 5\%\) "true"
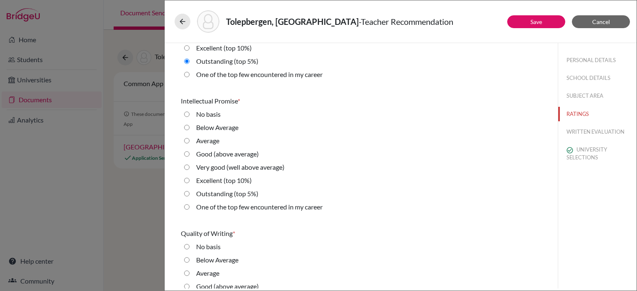
click at [217, 191] on label "Outstanding (top 5%)" at bounding box center [227, 194] width 62 height 10
click at [189, 191] on 5\%\) "Outstanding (top 5%)" at bounding box center [186, 194] width 5 height 10
radio 5\%\) "true"
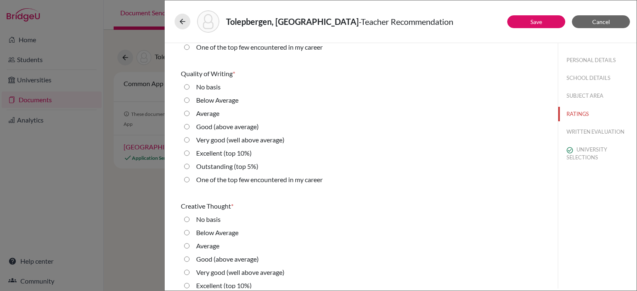
scroll to position [249, 0]
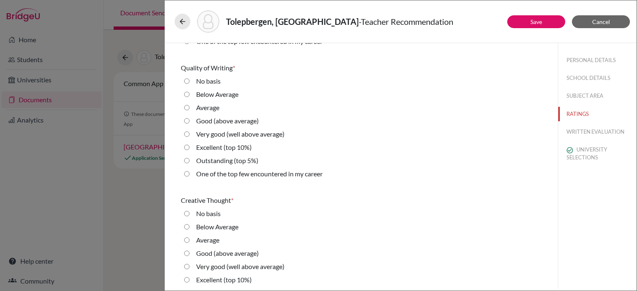
click at [202, 147] on label "Excellent (top 10%)" at bounding box center [224, 148] width 56 height 10
click at [189, 147] on 10\%\) "Excellent (top 10%)" at bounding box center [186, 148] width 5 height 10
radio 10\%\) "true"
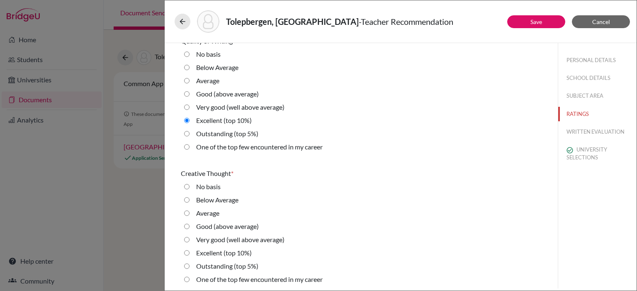
scroll to position [290, 0]
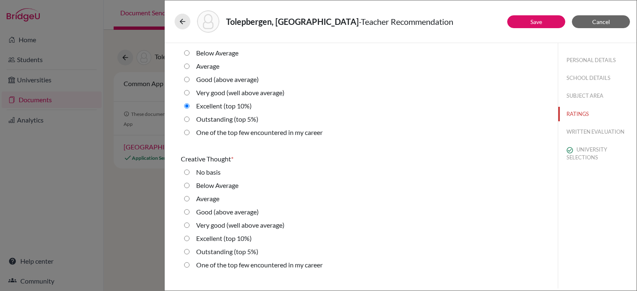
drag, startPoint x: 206, startPoint y: 240, endPoint x: 245, endPoint y: 230, distance: 40.5
click at [206, 240] on label "Excellent (top 10%)" at bounding box center [224, 239] width 56 height 10
click at [189, 240] on 10\%\) "Excellent (top 10%)" at bounding box center [186, 239] width 5 height 10
radio 10\%\) "true"
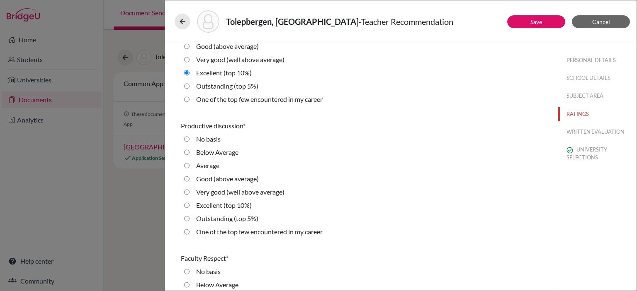
click at [218, 218] on label "Outstanding (top 5%)" at bounding box center [227, 219] width 62 height 10
click at [189, 218] on 5\%\) "Outstanding (top 5%)" at bounding box center [186, 219] width 5 height 10
radio 5\%\) "true"
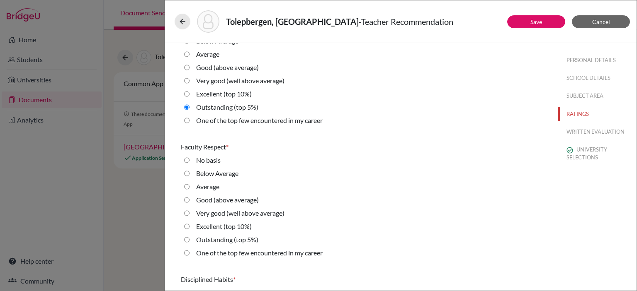
scroll to position [580, 0]
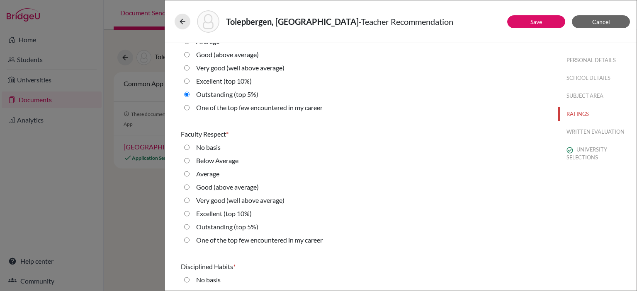
drag, startPoint x: 204, startPoint y: 242, endPoint x: 241, endPoint y: 230, distance: 39.2
click at [204, 242] on label "One of the top few encountered in my career" at bounding box center [259, 240] width 126 height 10
click at [189, 242] on career "One of the top few encountered in my career" at bounding box center [186, 240] width 5 height 10
radio career "true"
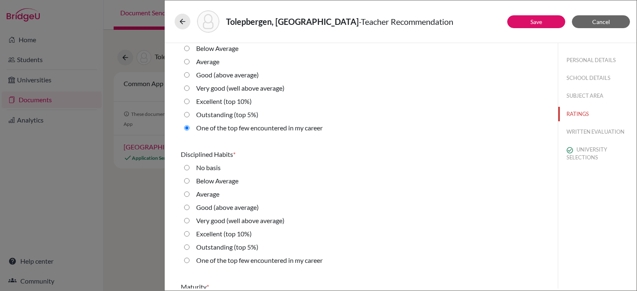
scroll to position [705, 0]
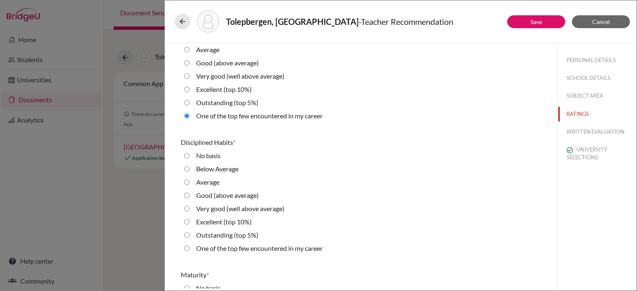
click at [227, 253] on label "One of the top few encountered in my career" at bounding box center [259, 249] width 126 height 10
click at [189, 253] on career "One of the top few encountered in my career" at bounding box center [186, 249] width 5 height 10
radio career "true"
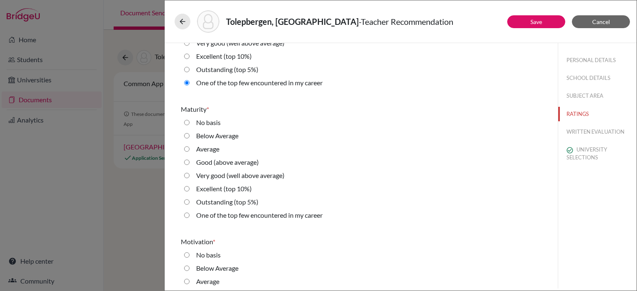
click at [259, 215] on label "One of the top few encountered in my career" at bounding box center [259, 216] width 126 height 10
click at [189, 215] on career "One of the top few encountered in my career" at bounding box center [186, 216] width 5 height 10
radio career "true"
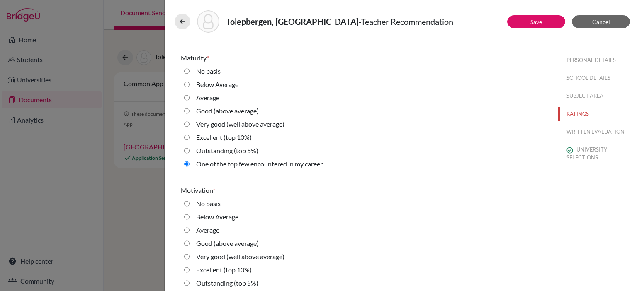
scroll to position [995, 0]
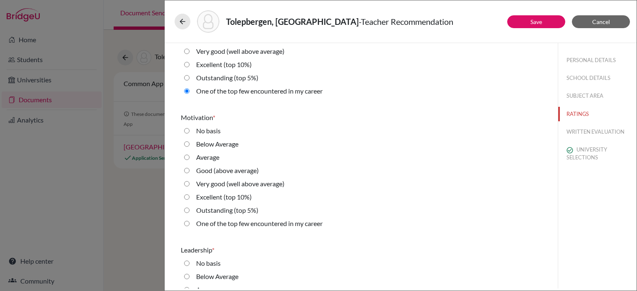
click at [223, 210] on label "Outstanding (top 5%)" at bounding box center [227, 211] width 62 height 10
click at [189, 210] on 5\%\) "Outstanding (top 5%)" at bounding box center [186, 211] width 5 height 10
radio 5\%\) "true"
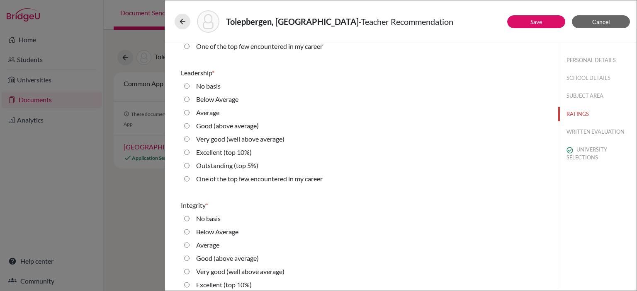
scroll to position [1160, 0]
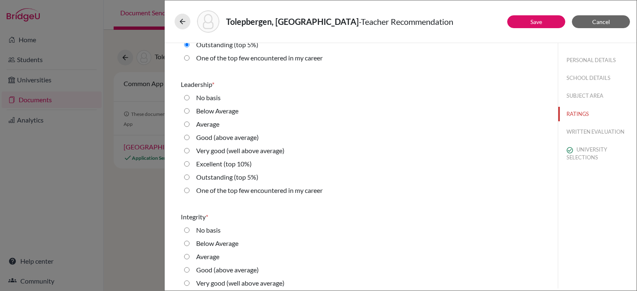
click at [215, 179] on label "Outstanding (top 5%)" at bounding box center [227, 177] width 62 height 10
click at [189, 179] on 5\%\) "Outstanding (top 5%)" at bounding box center [186, 177] width 5 height 10
radio 5\%\) "true"
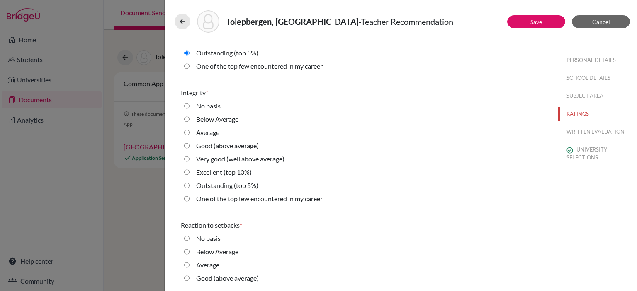
click at [214, 184] on label "Outstanding (top 5%)" at bounding box center [227, 186] width 62 height 10
click at [189, 184] on 5\%\) "Outstanding (top 5%)" at bounding box center [186, 186] width 5 height 10
radio 5\%\) "true"
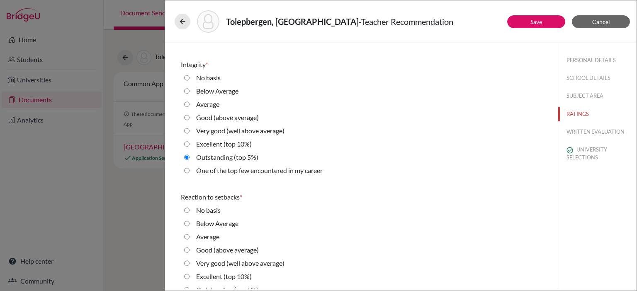
scroll to position [1409, 0]
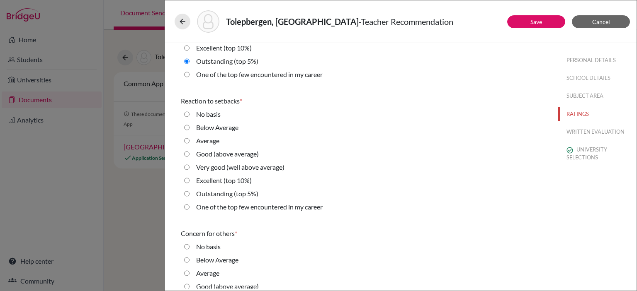
click at [235, 196] on label "Outstanding (top 5%)" at bounding box center [227, 194] width 62 height 10
click at [189, 196] on 5\%\) "Outstanding (top 5%)" at bounding box center [186, 194] width 5 height 10
radio 5\%\) "true"
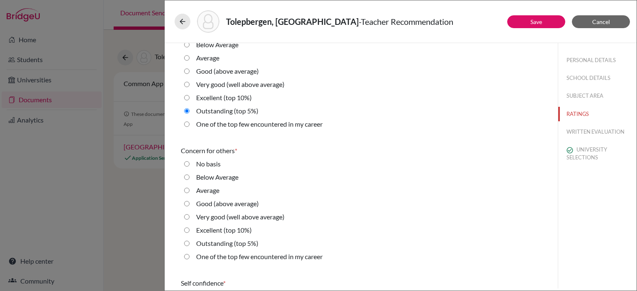
click at [245, 258] on label "One of the top few encountered in my career" at bounding box center [259, 257] width 126 height 10
click at [189, 258] on career "One of the top few encountered in my career" at bounding box center [186, 257] width 5 height 10
radio career "true"
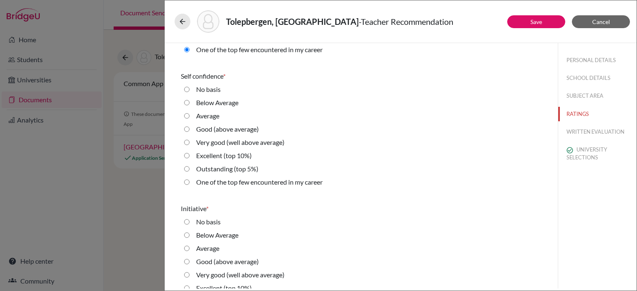
click at [214, 170] on label "Outstanding (top 5%)" at bounding box center [227, 169] width 62 height 10
click at [189, 170] on 5\%\) "Outstanding (top 5%)" at bounding box center [186, 169] width 5 height 10
radio 5\%\) "true"
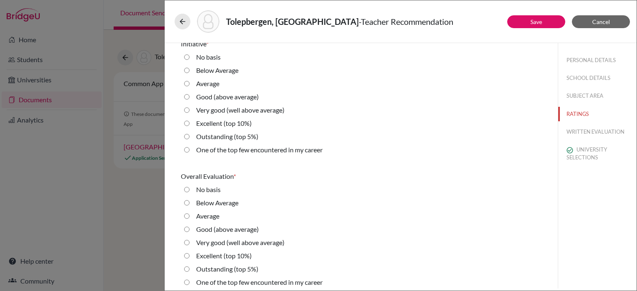
scroll to position [1865, 0]
click at [210, 147] on label "One of the top few encountered in my career" at bounding box center [259, 149] width 126 height 10
click at [189, 147] on career "One of the top few encountered in my career" at bounding box center [186, 149] width 5 height 10
radio career "true"
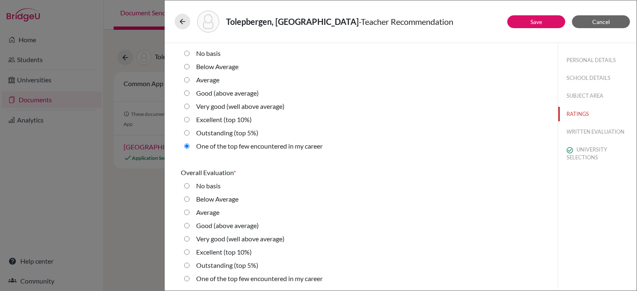
scroll to position [1869, 0]
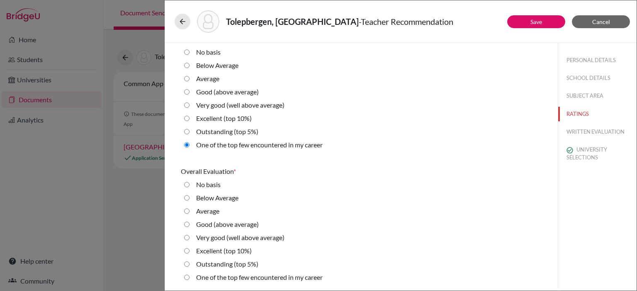
click at [202, 264] on label "Outstanding (top 5%)" at bounding box center [227, 264] width 62 height 10
click at [189, 264] on 5\%\) "Outstanding (top 5%)" at bounding box center [186, 264] width 5 height 10
radio 5\%\) "true"
click at [574, 133] on button "WRITTEN EVALUATION" at bounding box center [597, 132] width 78 height 15
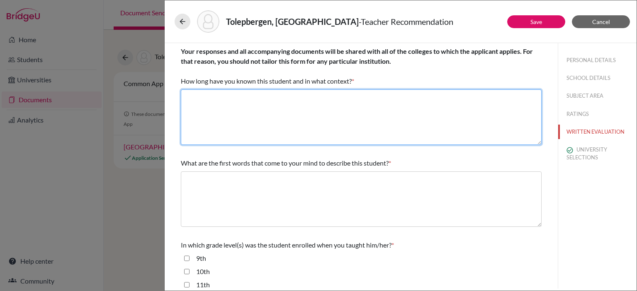
click at [313, 124] on textarea at bounding box center [361, 118] width 361 height 56
paste textarea "I've known Dikhan since last academic year [DATE]-[DATE] as a Geography Teacher…"
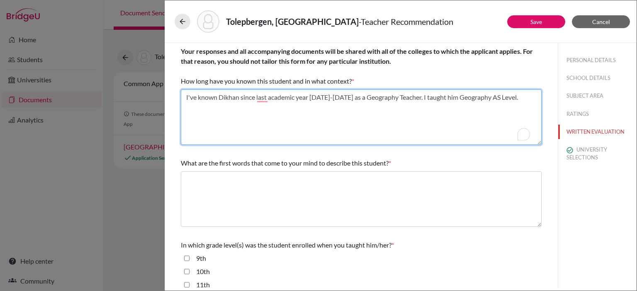
click at [257, 97] on textarea "To enrich screen reader interactions, please activate Accessibility in Grammarl…" at bounding box center [361, 118] width 361 height 56
type textarea "I've known Dikhan since the last academic year [DATE]-[DATE] as a Geography Tea…"
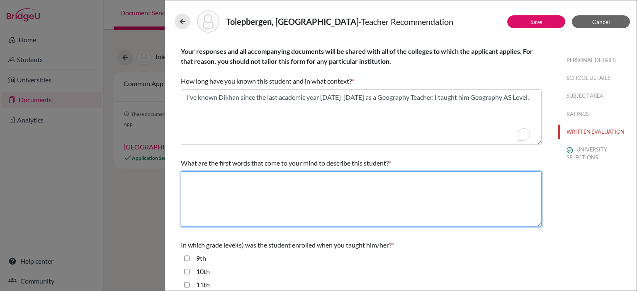
click at [275, 185] on textarea at bounding box center [361, 200] width 361 height 56
paste textarea "Intellectually Curious, Diligent, Perseverant, Analytical, Reliable, Self-Motiv…"
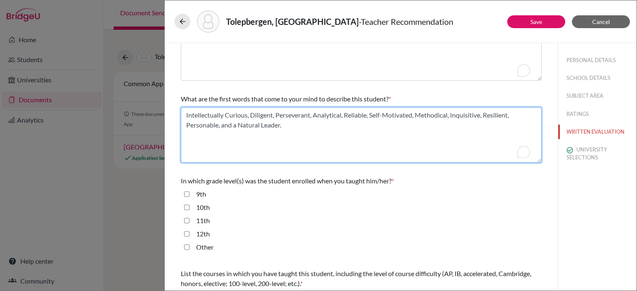
scroll to position [124, 0]
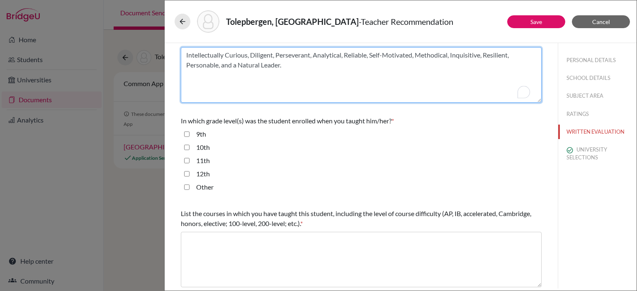
type textarea "Intellectually Curious, Diligent, Perseverant, Analytical, Reliable, Self-Motiv…"
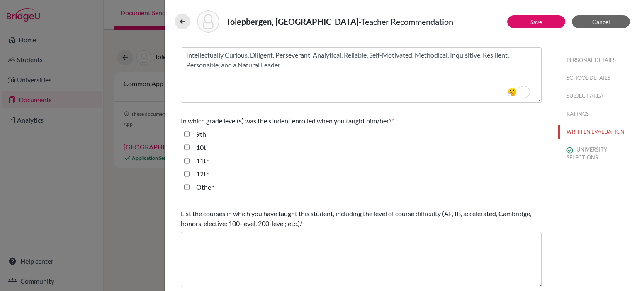
click at [194, 159] on div "11th" at bounding box center [199, 162] width 20 height 13
click at [186, 160] on input "11th" at bounding box center [186, 161] width 5 height 10
checkbox input "true"
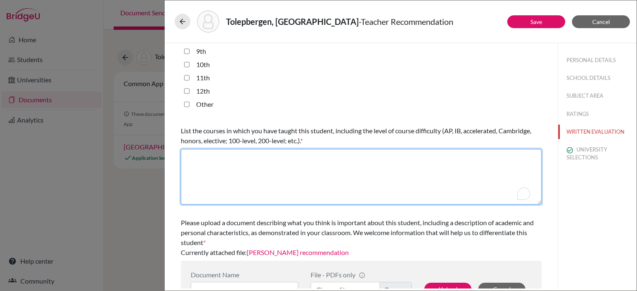
click at [263, 178] on textarea "To enrich screen reader interactions, please activate Accessibility in Grammarl…" at bounding box center [361, 177] width 361 height 56
paste textarea "I taught Dikhan AS Level Geography, which is part of the Cambridge Advanced cur…"
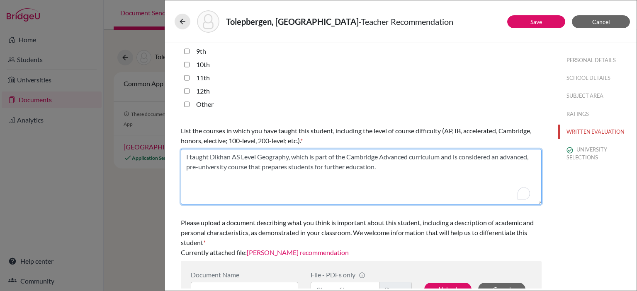
scroll to position [232, 0]
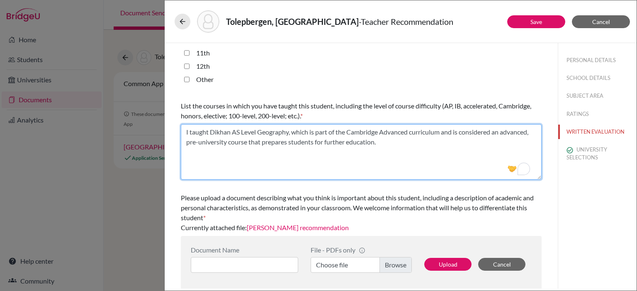
type textarea "I taught Dikhan AS Level Geography, which is part of the Cambridge Advanced cur…"
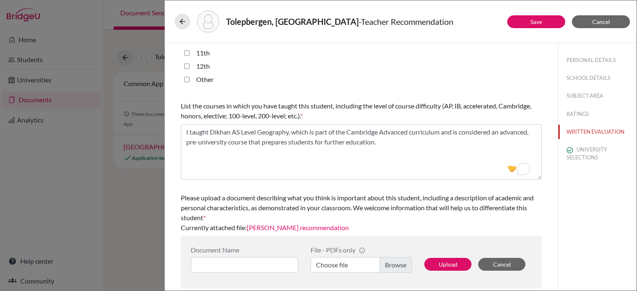
click at [308, 228] on link "[PERSON_NAME] recommendation" at bounding box center [298, 228] width 102 height 8
click at [539, 23] on link "Save" at bounding box center [536, 21] width 12 height 7
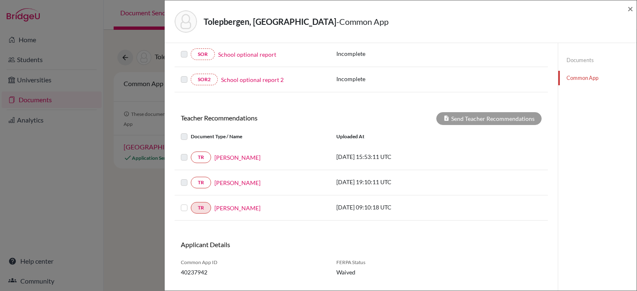
scroll to position [346, 0]
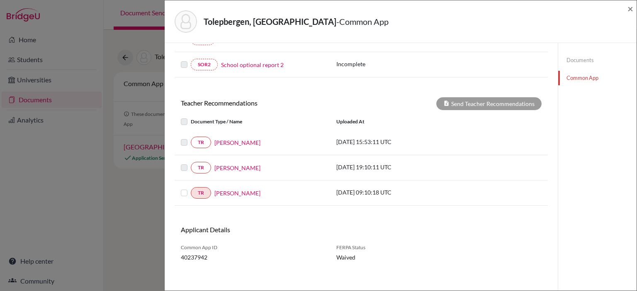
click at [191, 188] on label at bounding box center [191, 188] width 0 height 0
click at [0, 0] on input "checkbox" at bounding box center [0, 0] width 0 height 0
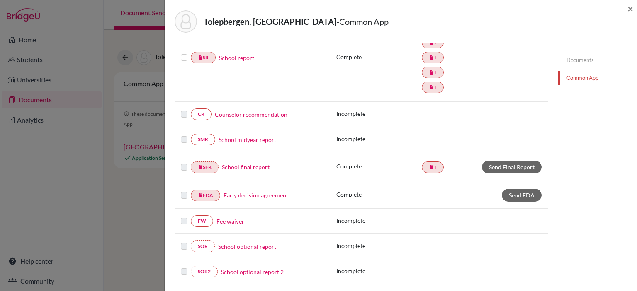
scroll to position [222, 0]
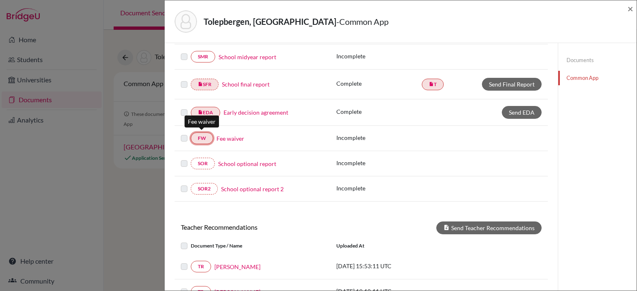
click at [207, 135] on link "FW" at bounding box center [202, 139] width 22 height 12
click at [237, 134] on link "Fee waiver" at bounding box center [230, 138] width 28 height 9
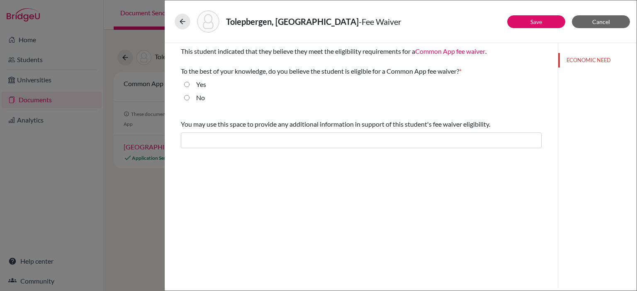
click at [191, 81] on div "Yes" at bounding box center [197, 86] width 17 height 13
click at [184, 84] on input "Yes" at bounding box center [186, 85] width 5 height 10
radio input "true"
click at [547, 19] on button "Save" at bounding box center [536, 21] width 58 height 13
